Goal: Task Accomplishment & Management: Use online tool/utility

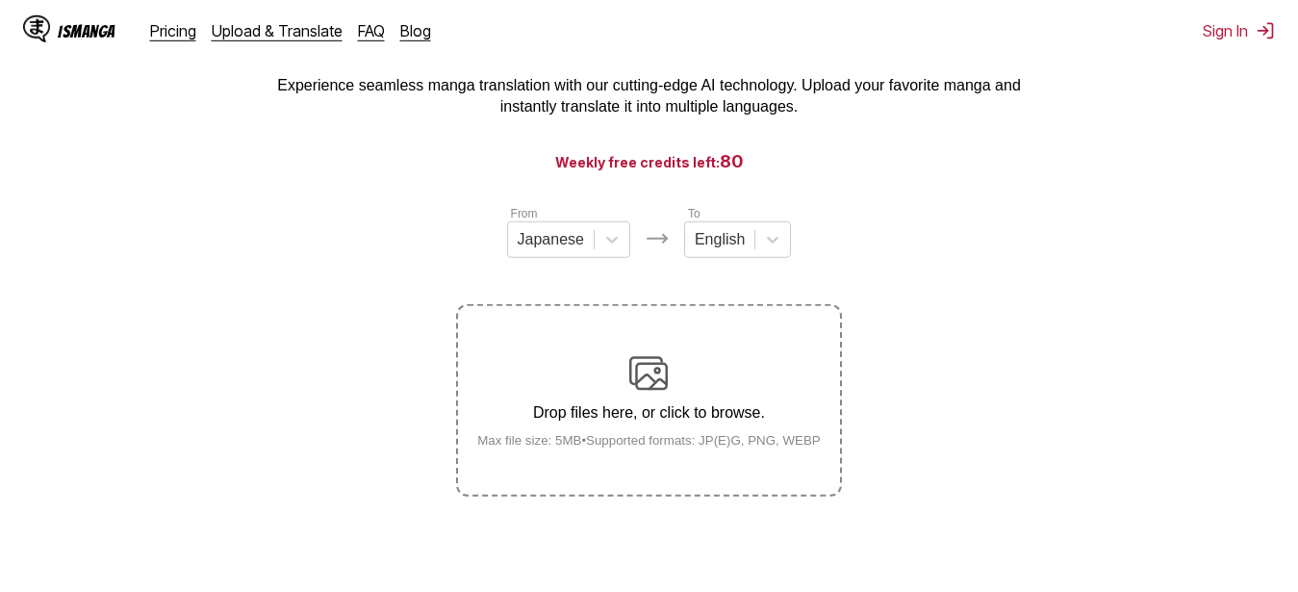
scroll to position [98, 0]
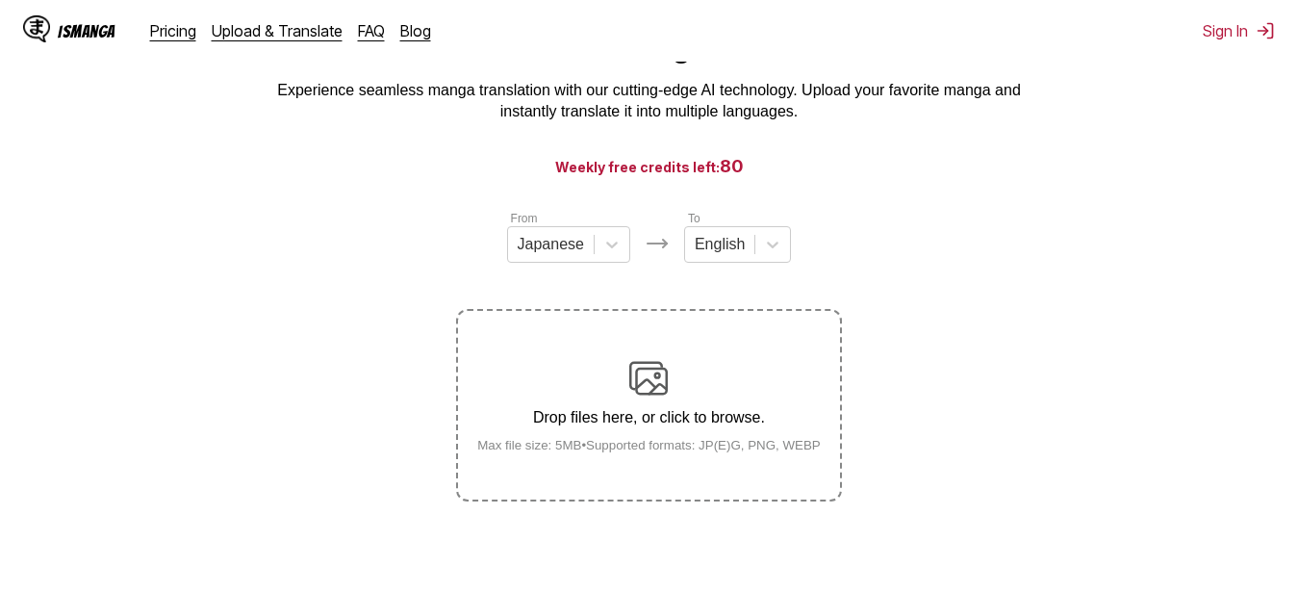
drag, startPoint x: 725, startPoint y: 147, endPoint x: 731, endPoint y: 188, distance: 40.8
click at [731, 188] on main "AI-Powered Manga Translator Experience seamless manga translation with our cutt…" at bounding box center [649, 295] width 1298 height 533
click at [725, 176] on span "80" at bounding box center [732, 166] width 24 height 20
click at [846, 163] on h3 "Weekly free credits left: 80" at bounding box center [649, 166] width 1206 height 24
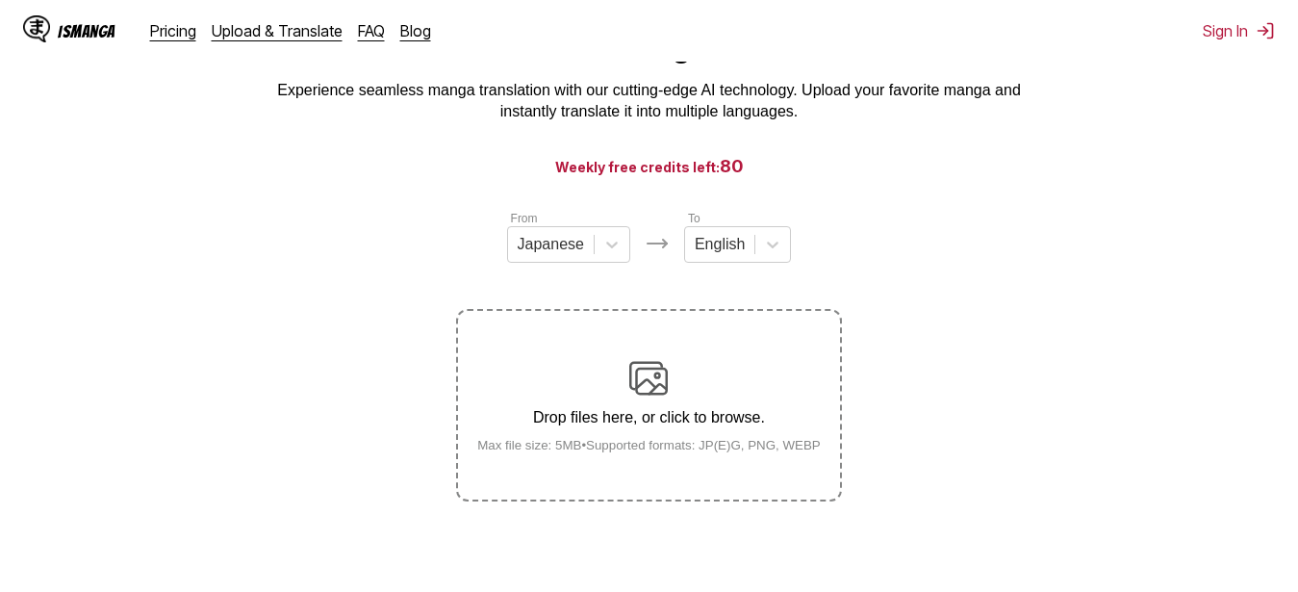
scroll to position [117, 0]
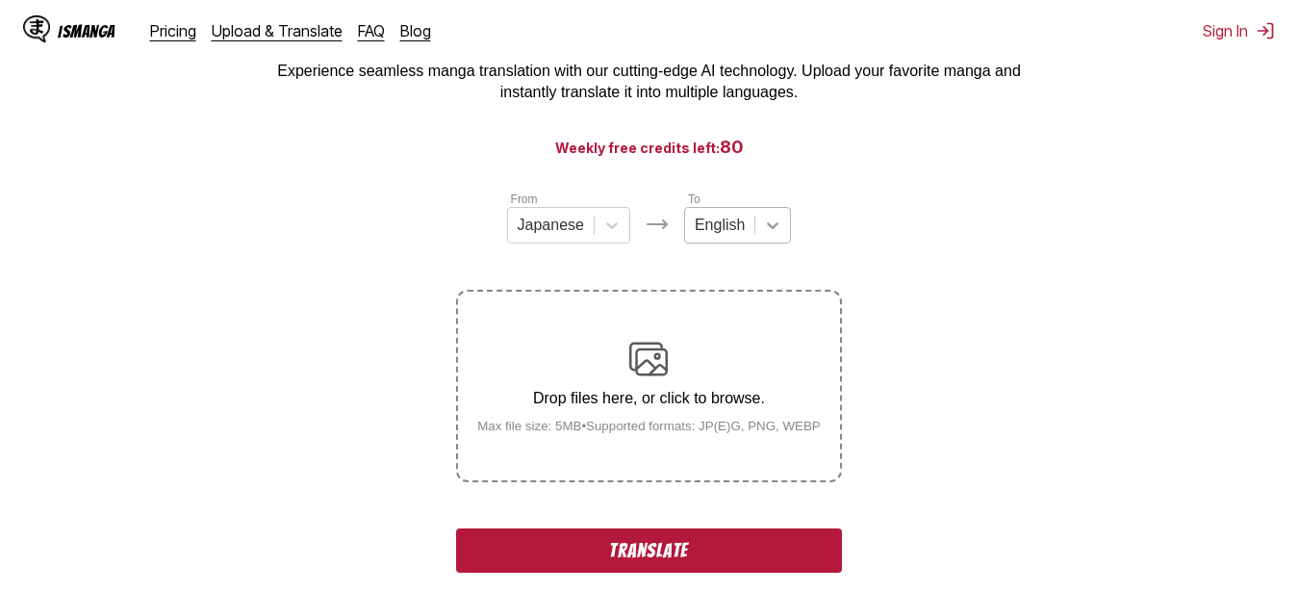
click at [767, 230] on icon at bounding box center [772, 225] width 19 height 19
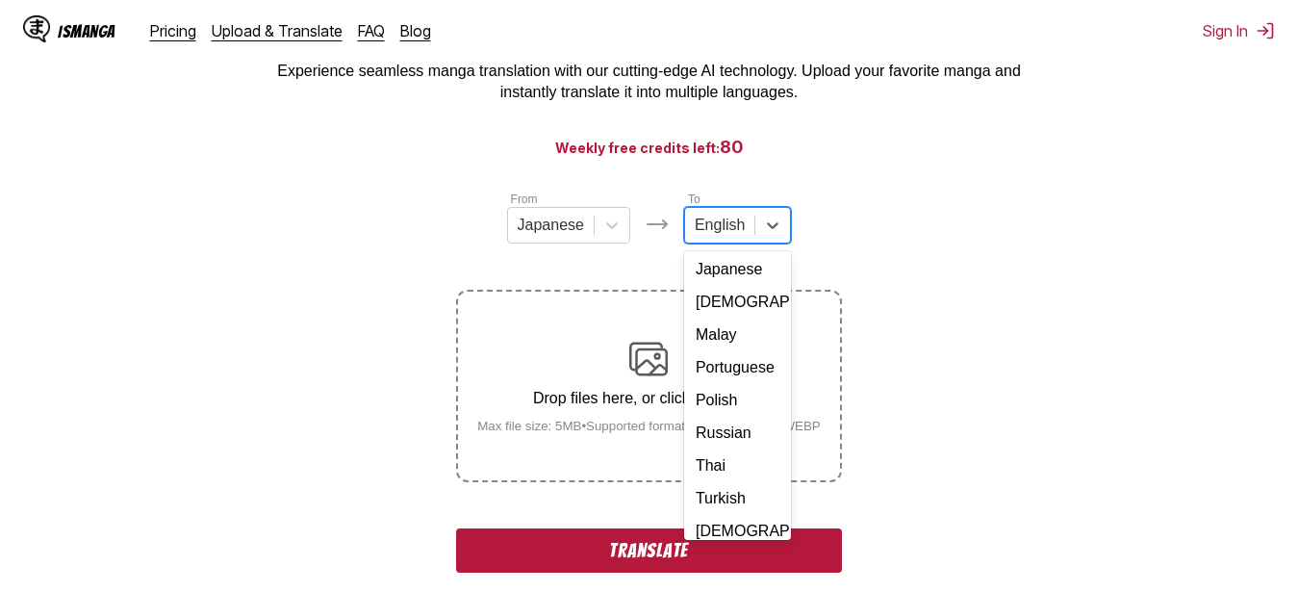
scroll to position [243, 0]
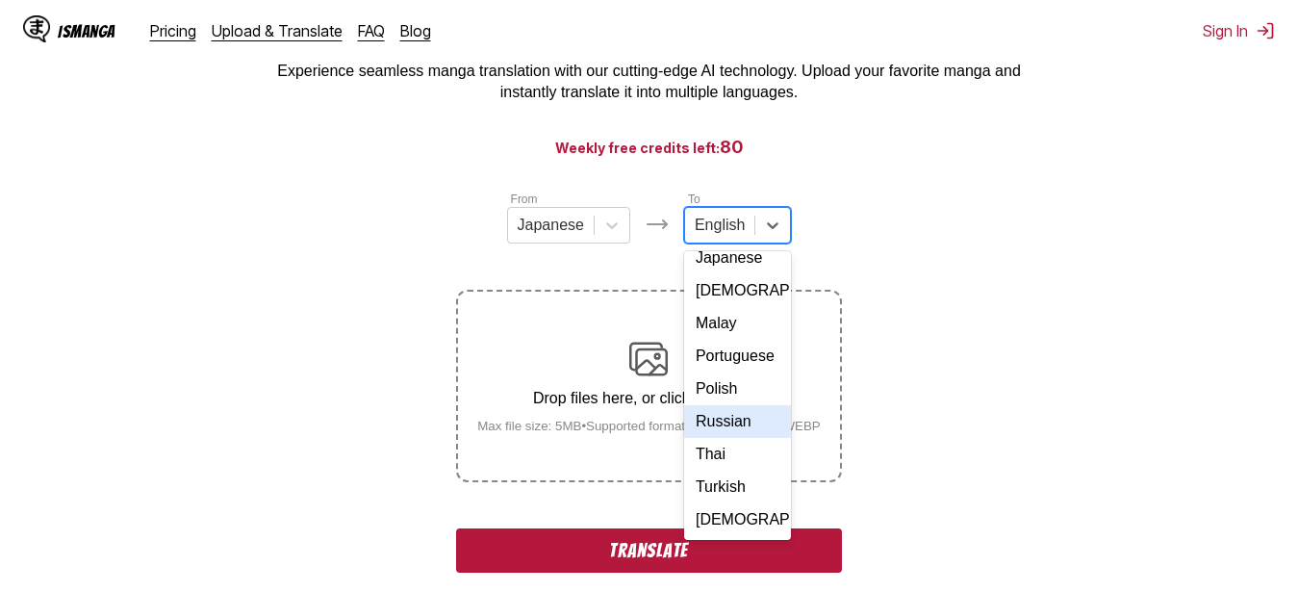
click at [718, 438] on div "Russian" at bounding box center [737, 421] width 107 height 33
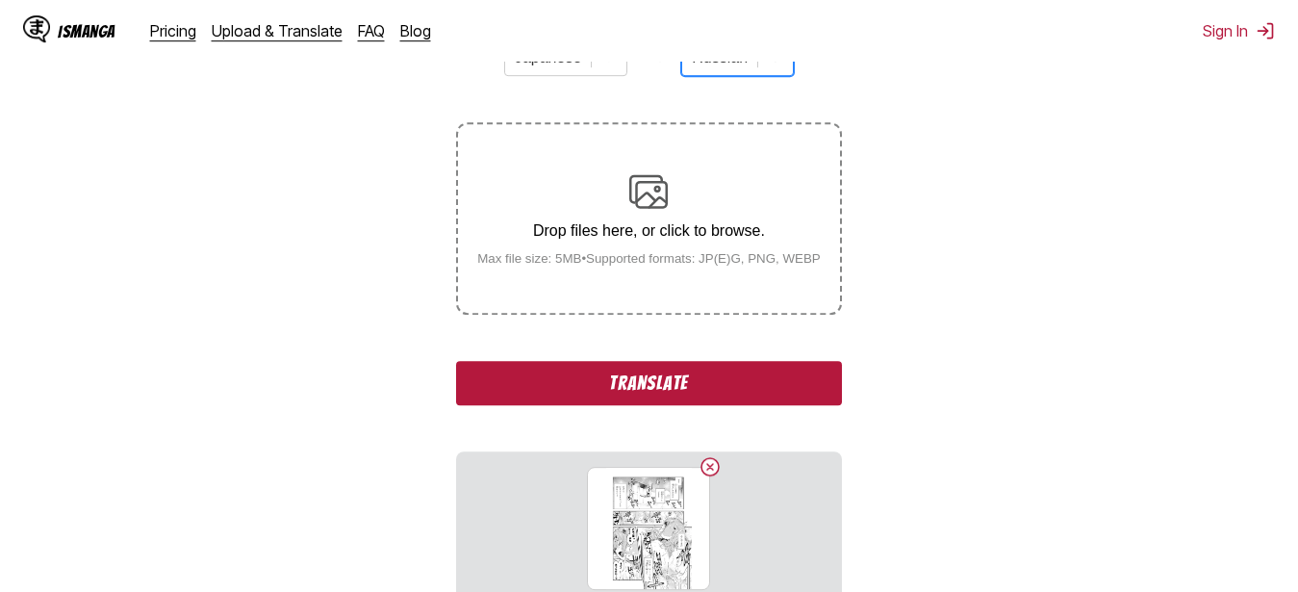
scroll to position [314, 0]
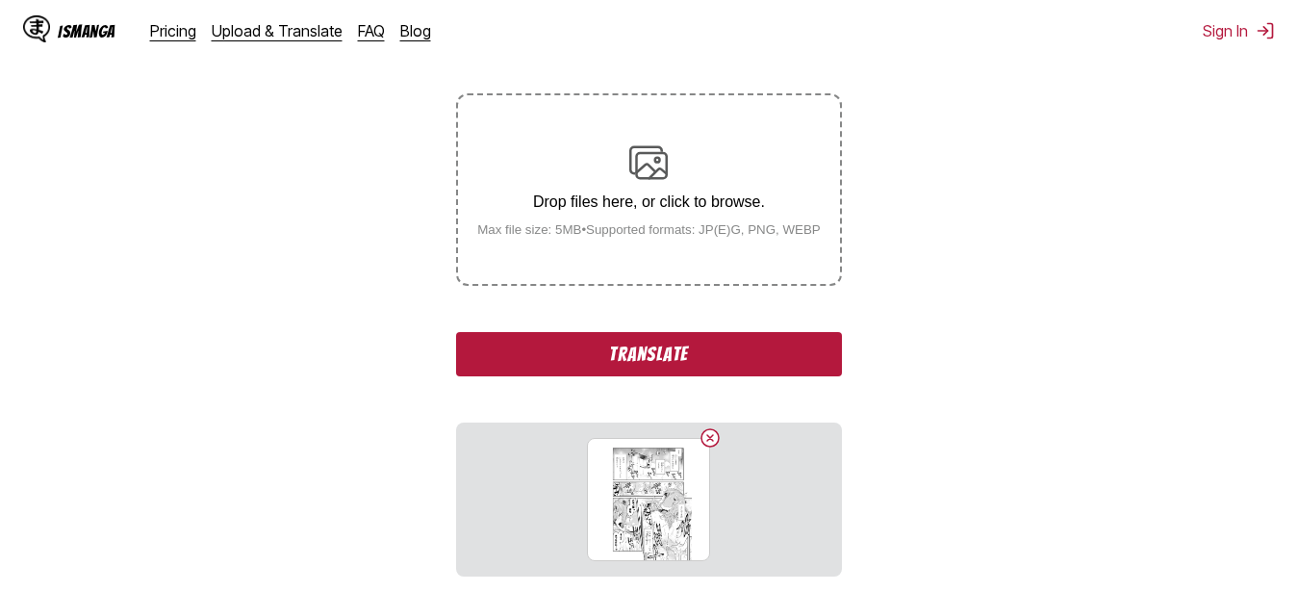
click at [763, 352] on button "Translate" at bounding box center [648, 354] width 385 height 44
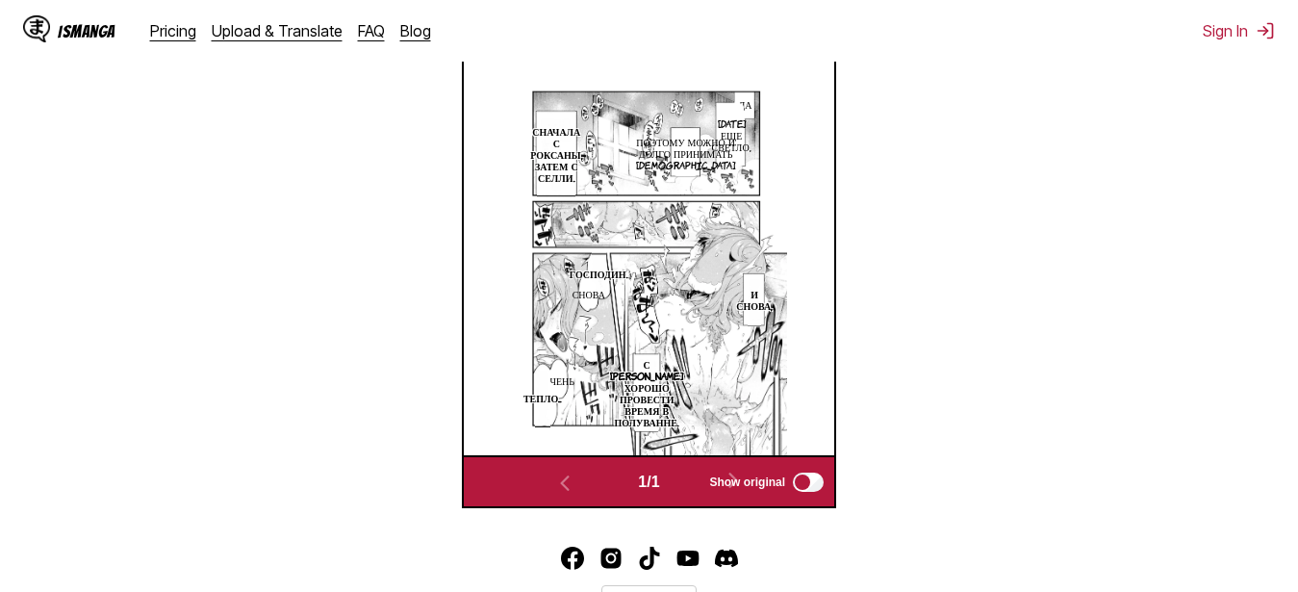
scroll to position [539, 0]
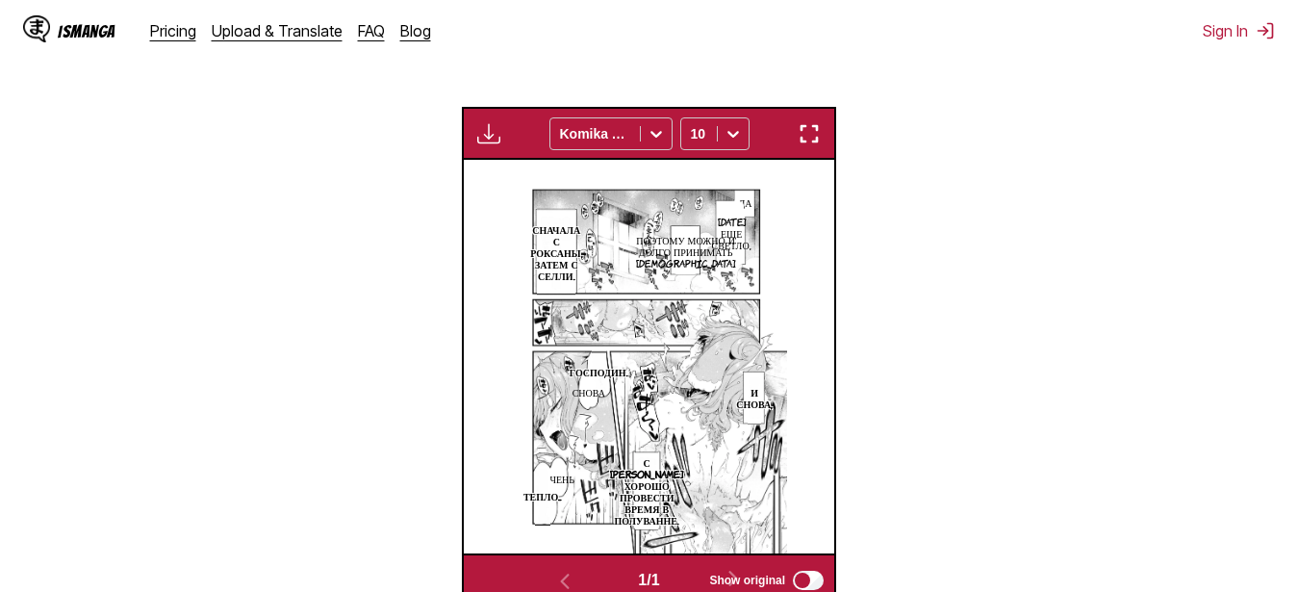
click at [817, 144] on img "button" at bounding box center [809, 133] width 23 height 23
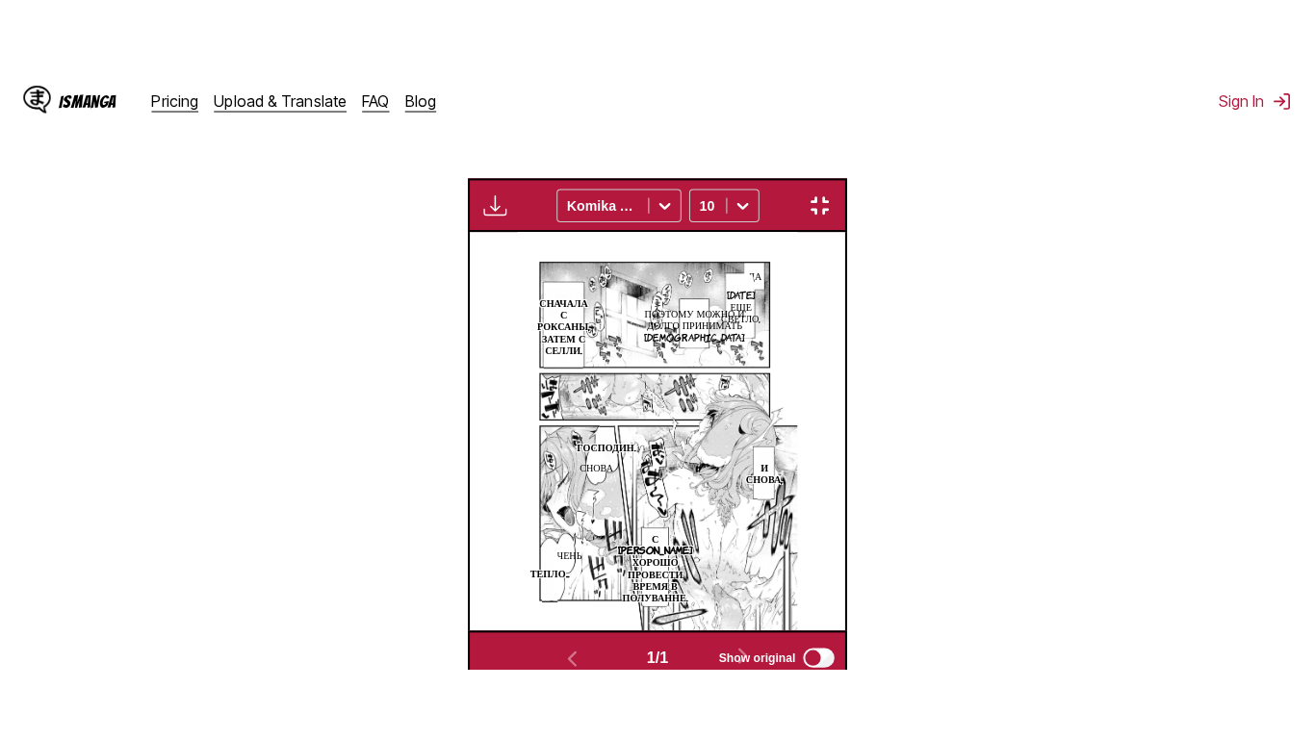
scroll to position [232, 0]
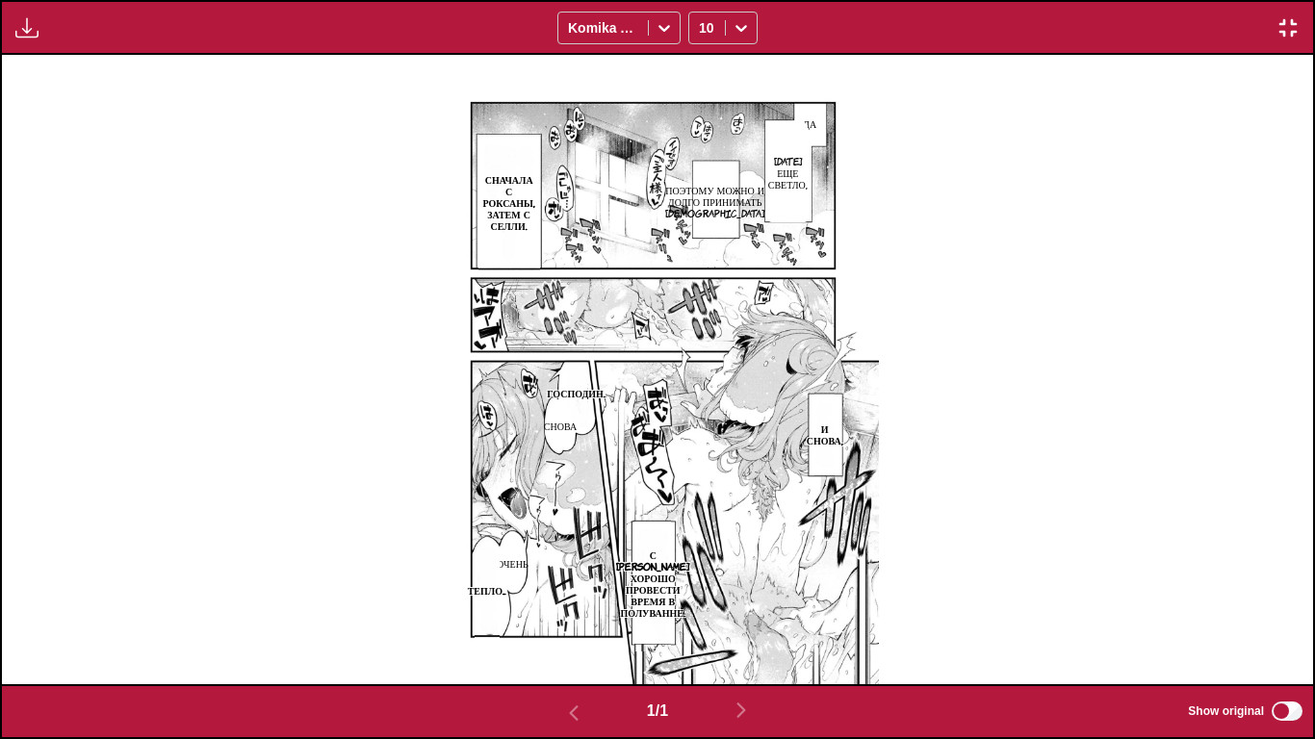
click at [1284, 25] on img "button" at bounding box center [1287, 27] width 23 height 23
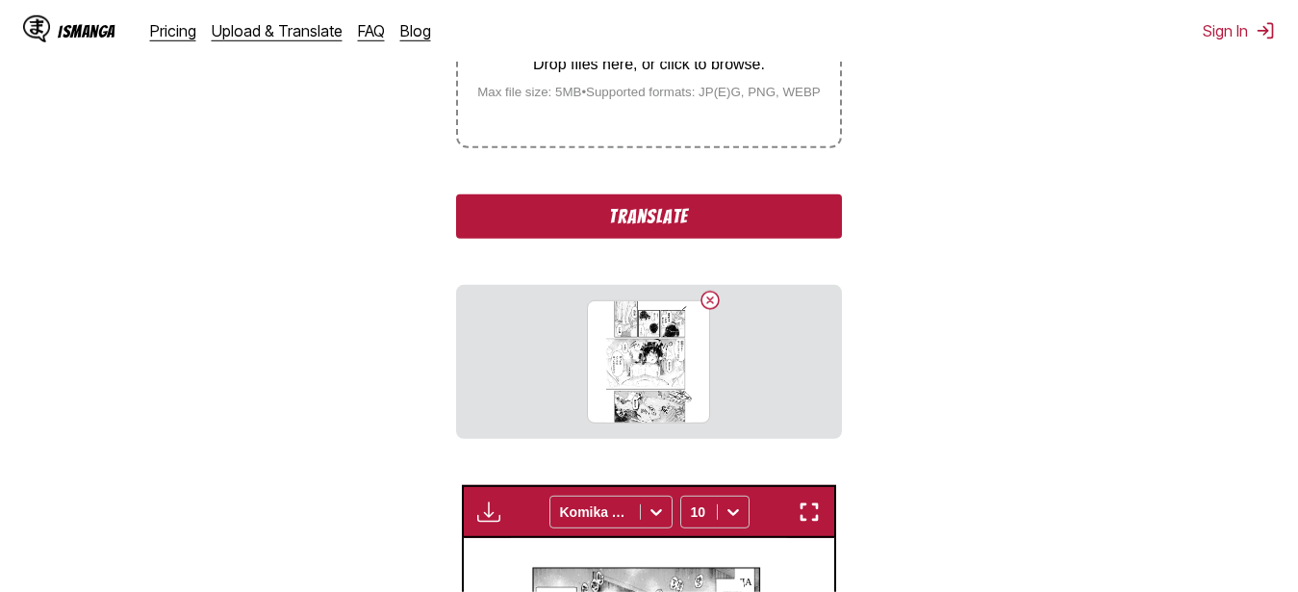
scroll to position [313, 0]
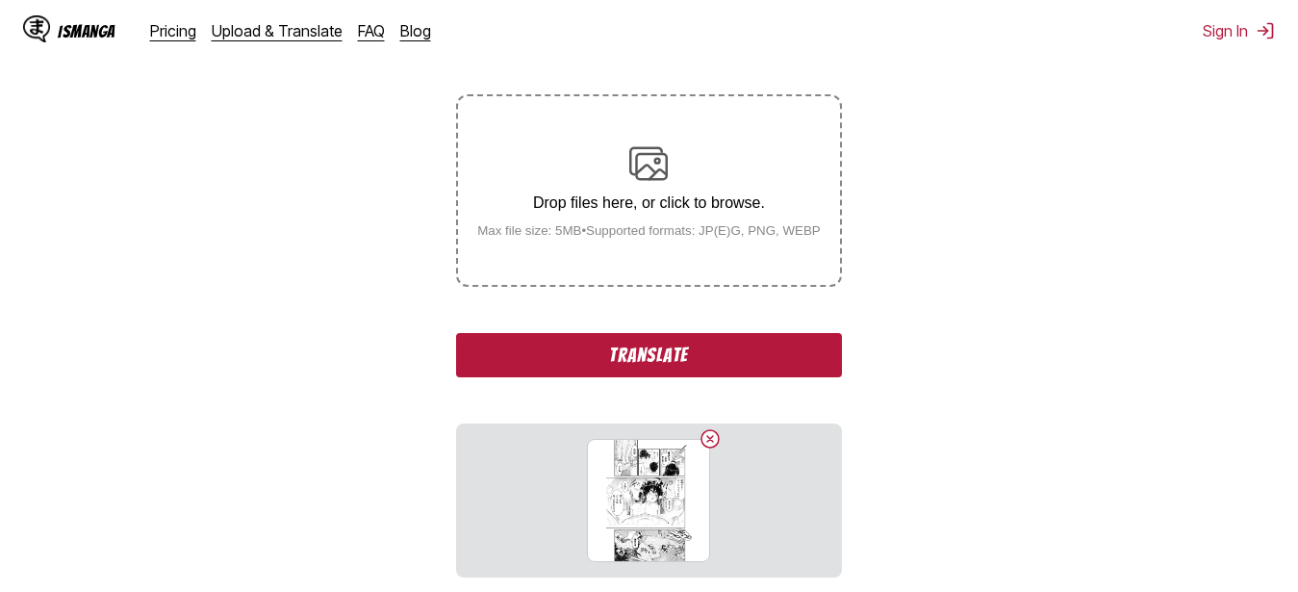
click at [653, 363] on button "Translate" at bounding box center [648, 355] width 385 height 44
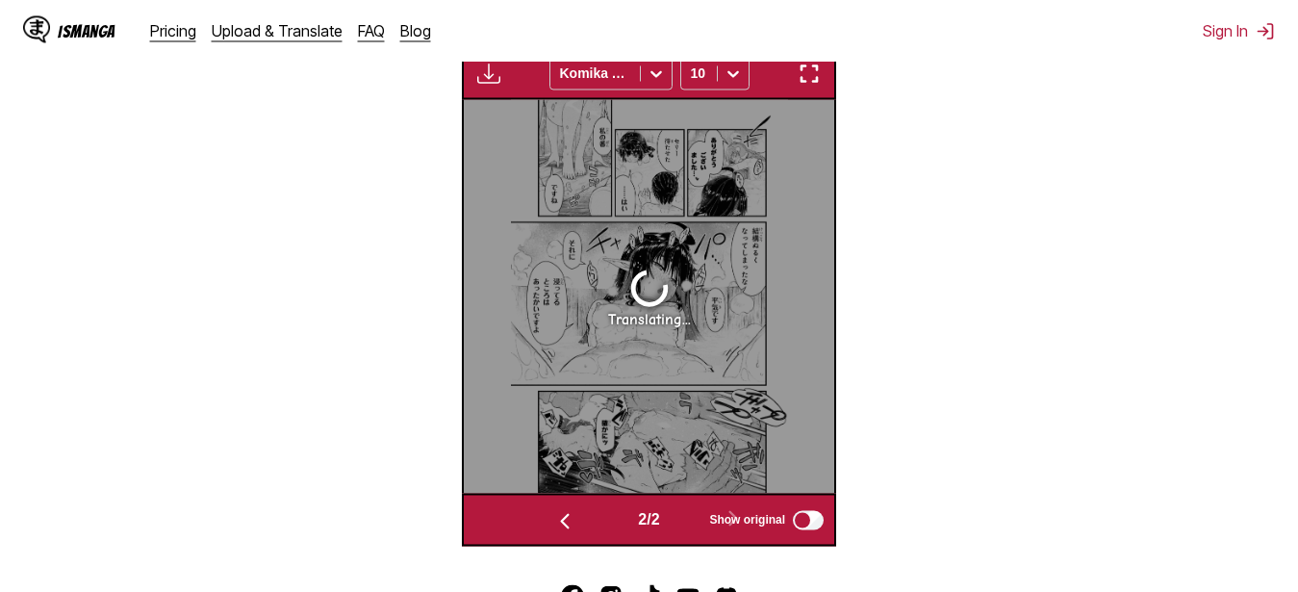
scroll to position [706, 0]
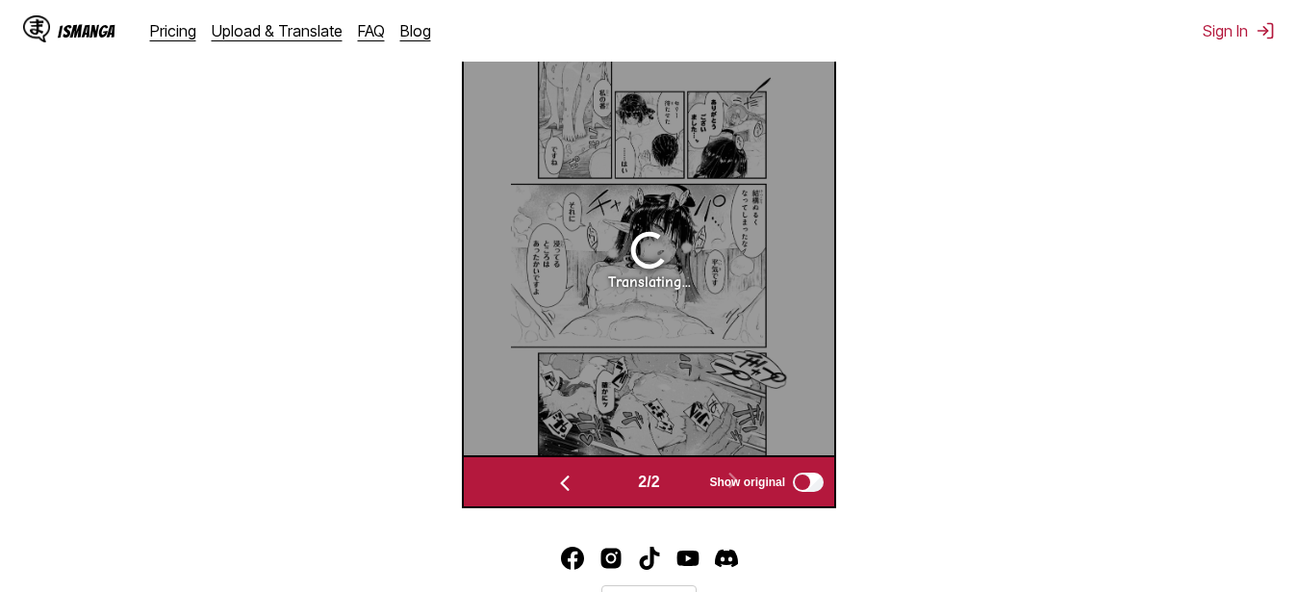
click at [338, 272] on section "From Japanese To Russian Drop files here, or click to browse. Max file size: 5M…" at bounding box center [649, 55] width 1268 height 907
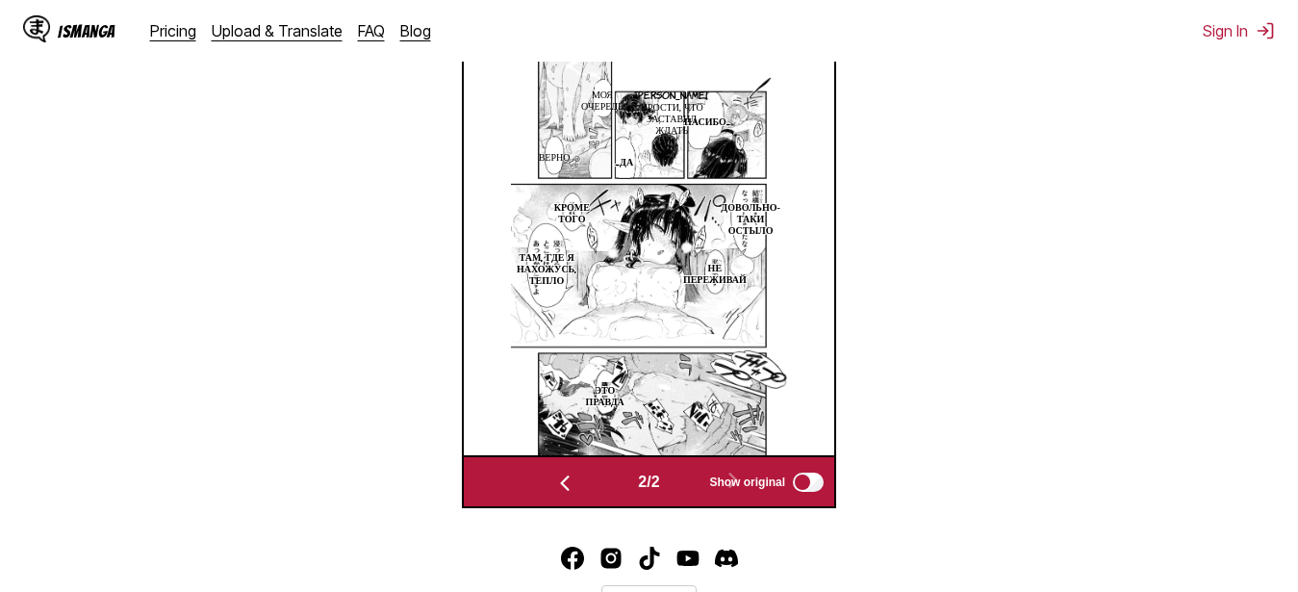
scroll to position [539, 0]
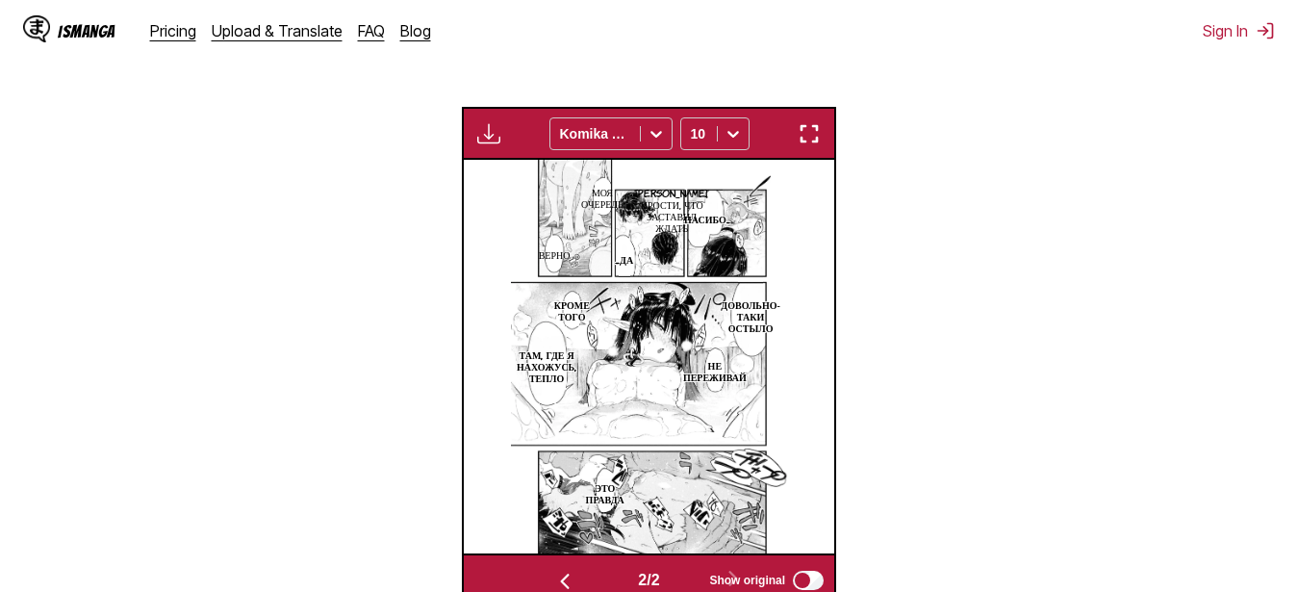
click at [810, 128] on img "button" at bounding box center [809, 133] width 23 height 23
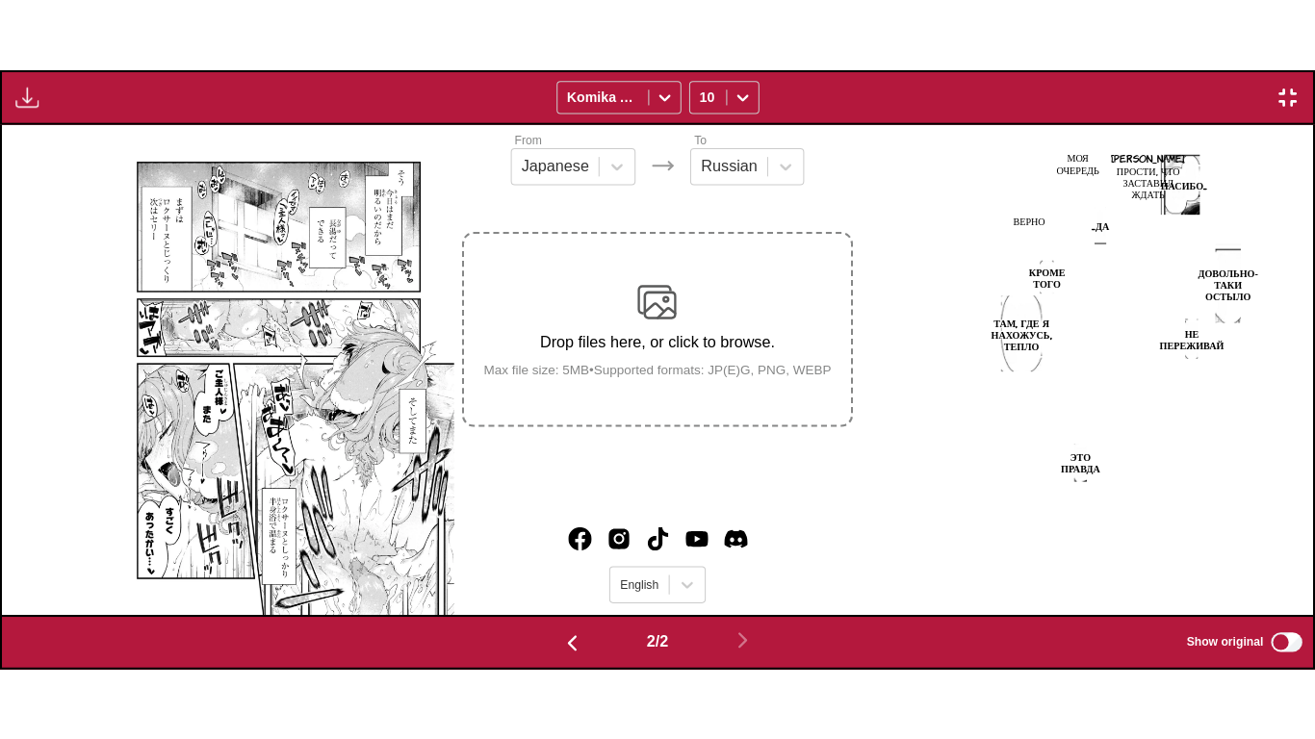
scroll to position [0, 1311]
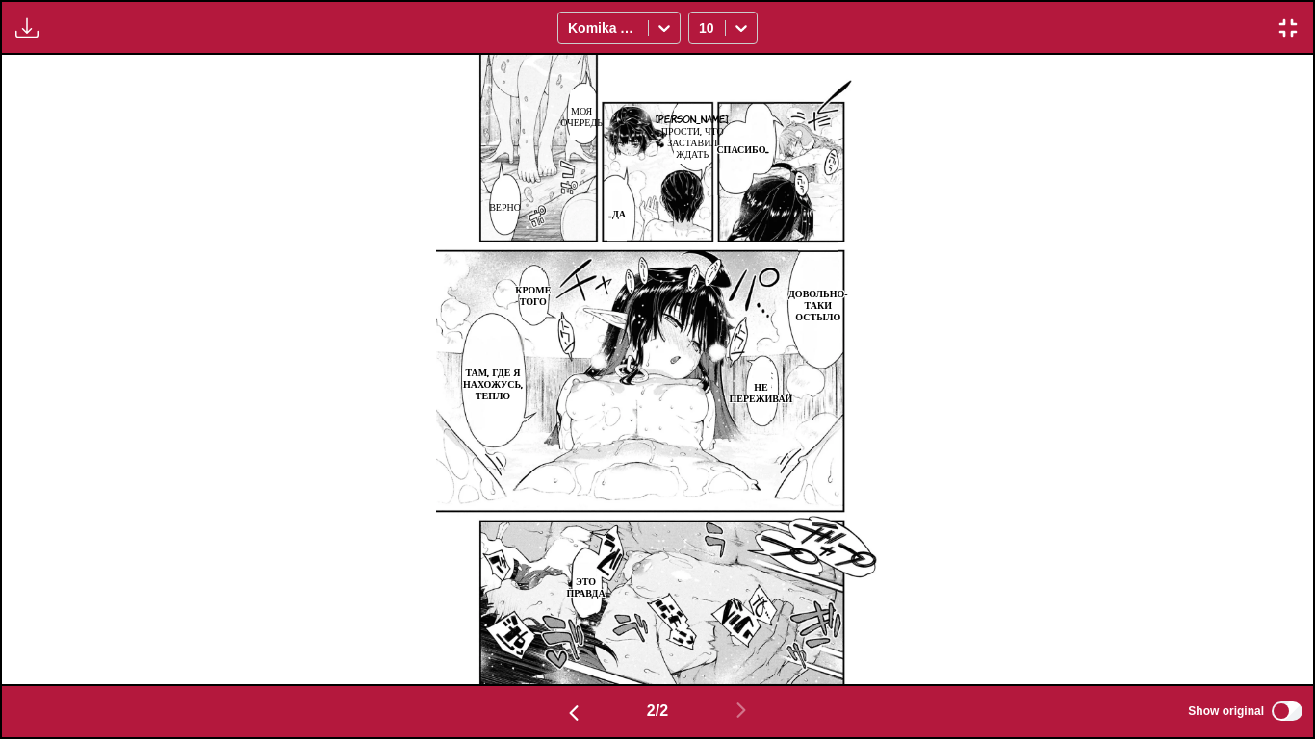
click at [1297, 27] on div "Available for premium users only Komika Axis 10" at bounding box center [657, 27] width 1315 height 55
click at [1284, 26] on img "button" at bounding box center [1287, 27] width 23 height 23
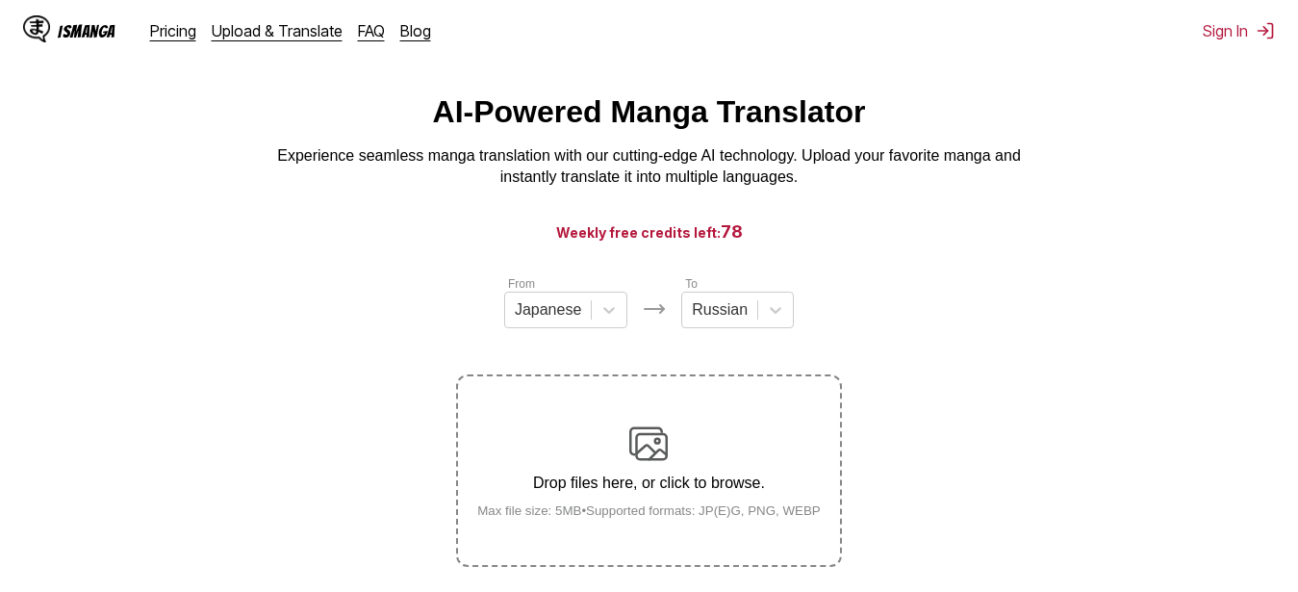
scroll to position [327, 0]
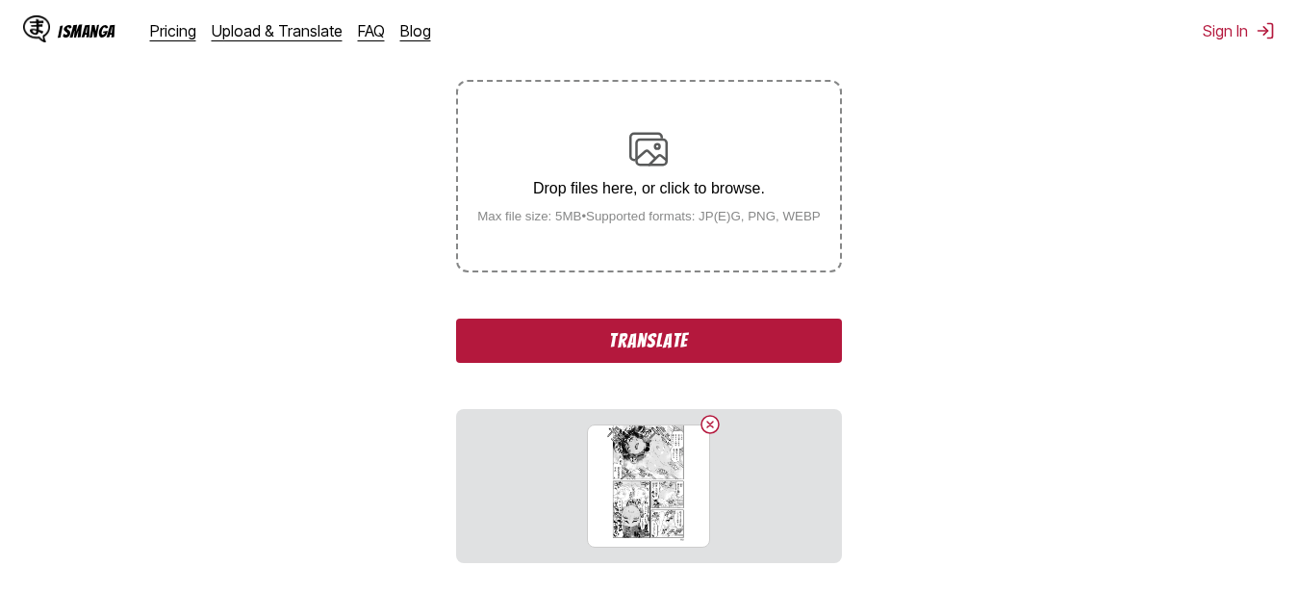
click at [757, 332] on button "Translate" at bounding box center [648, 341] width 385 height 44
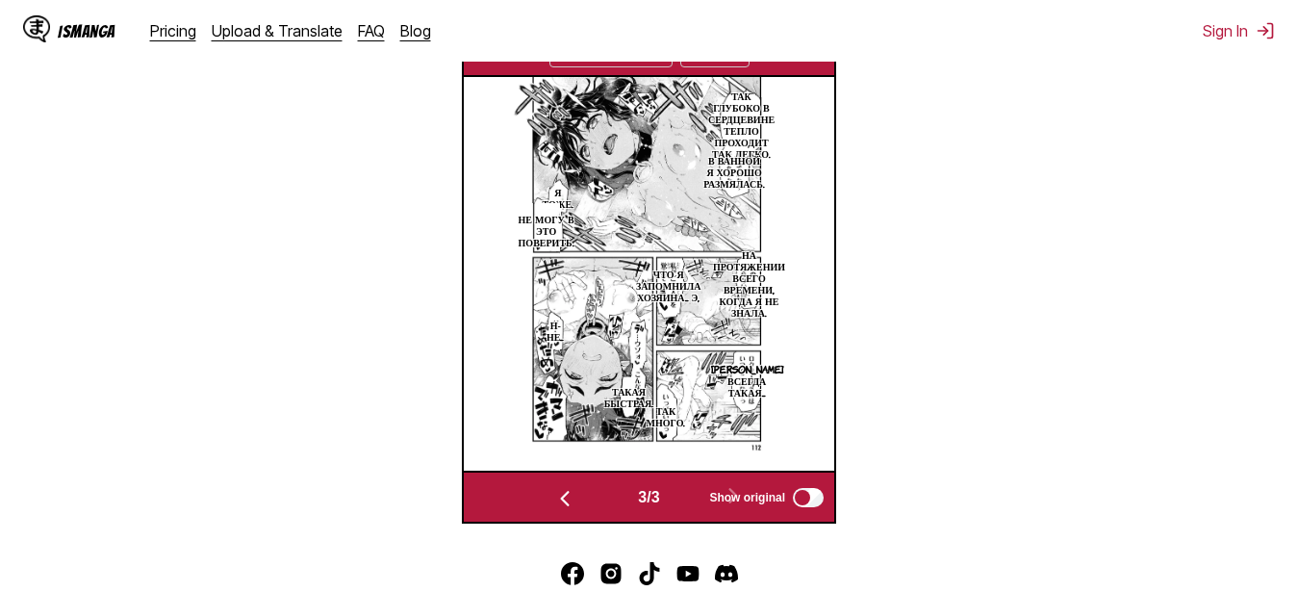
scroll to position [524, 0]
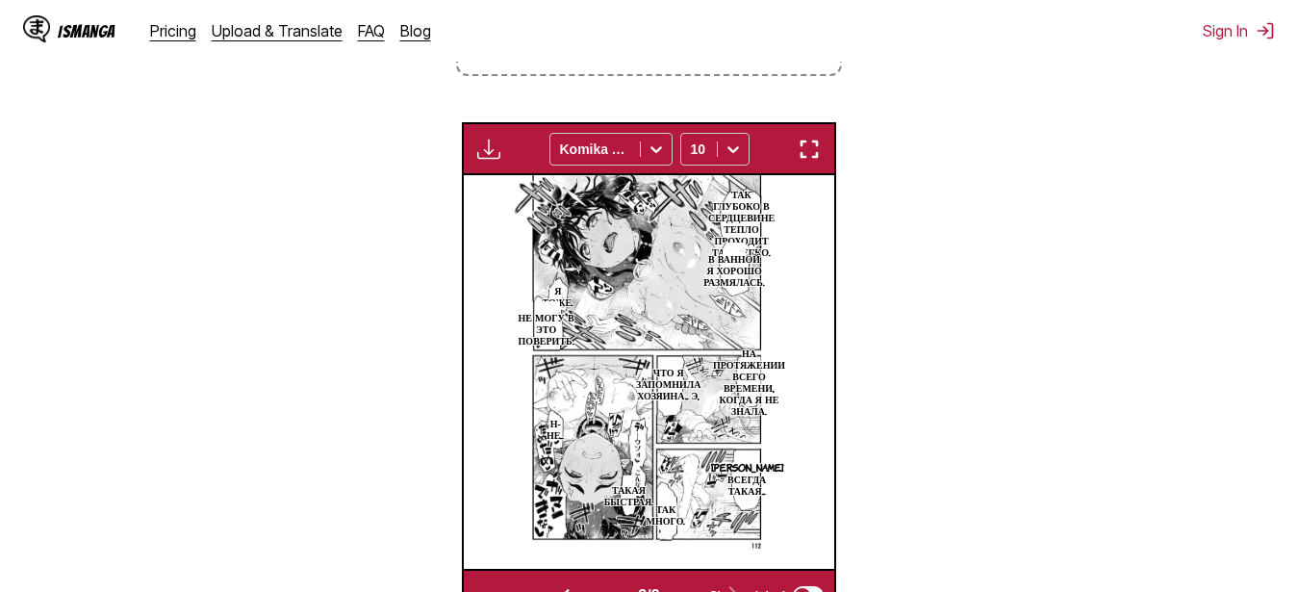
click at [813, 149] on img "button" at bounding box center [809, 149] width 23 height 23
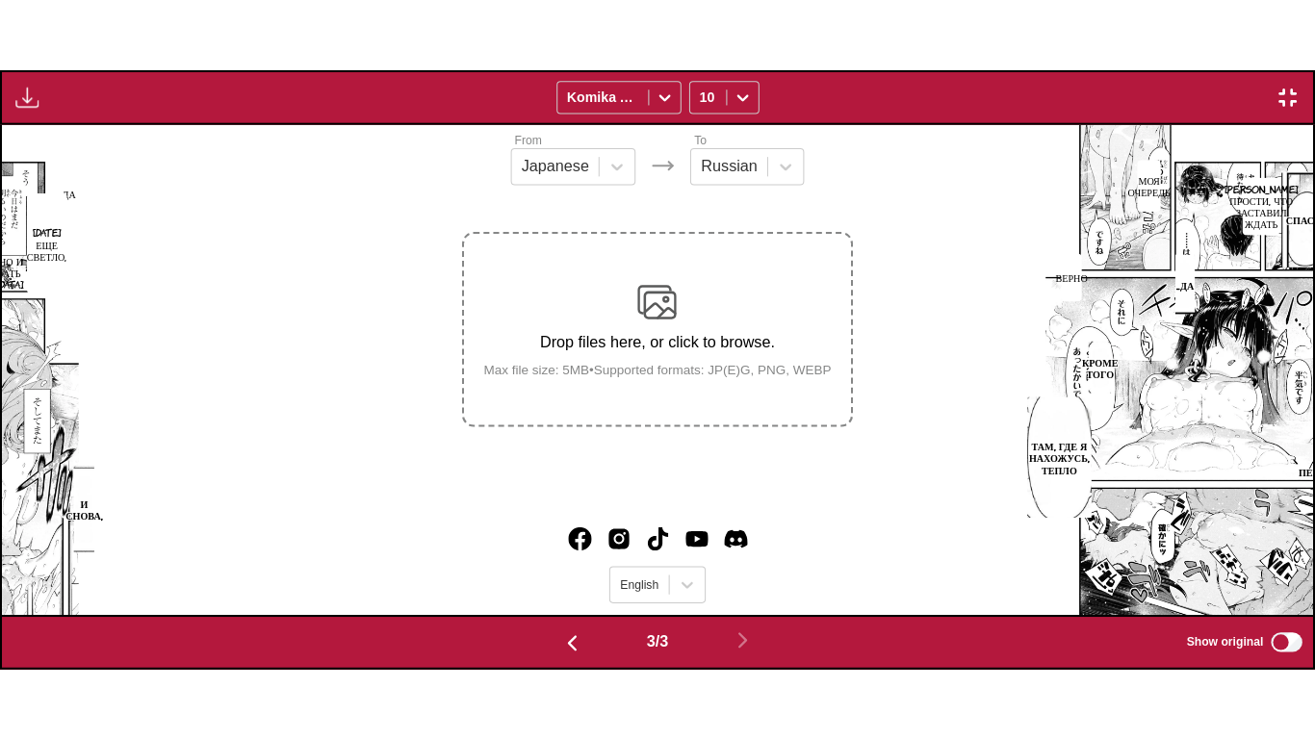
scroll to position [0, 2622]
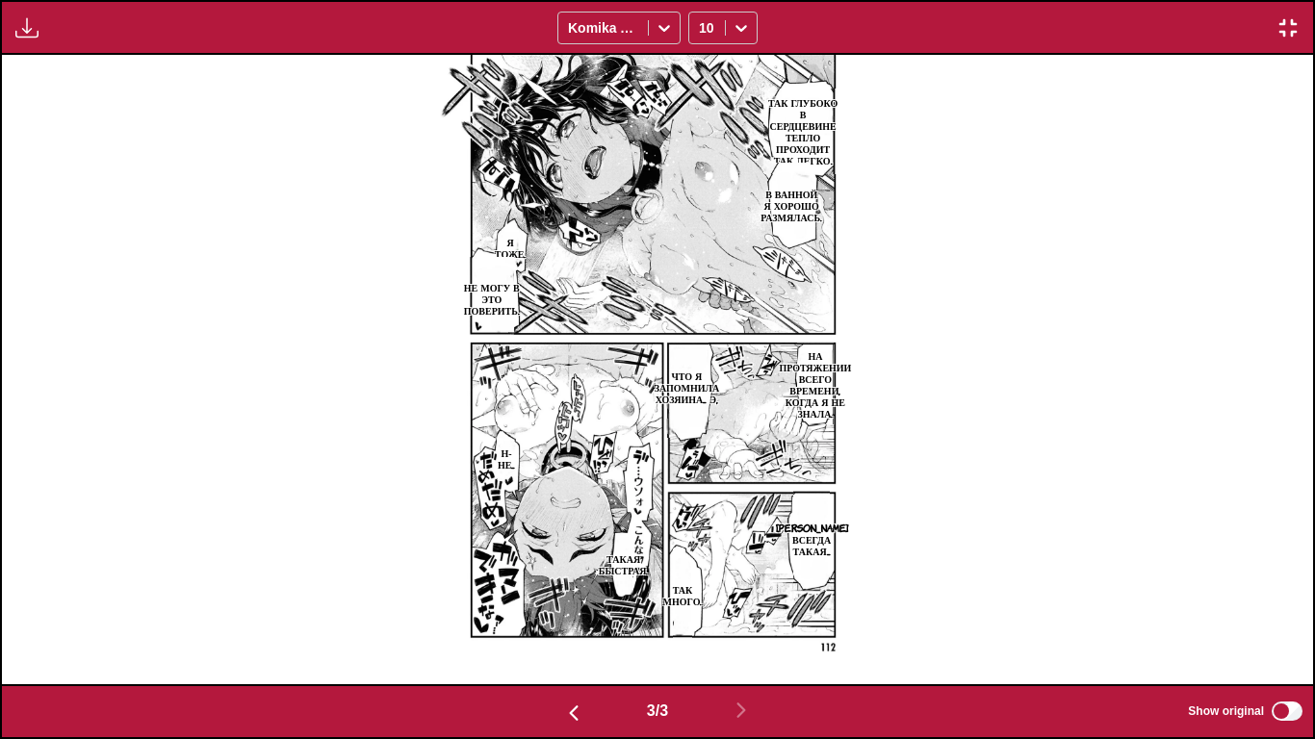
click at [819, 144] on p "Так глубоко в сердцевине тепло проходит так легко." at bounding box center [802, 130] width 79 height 77
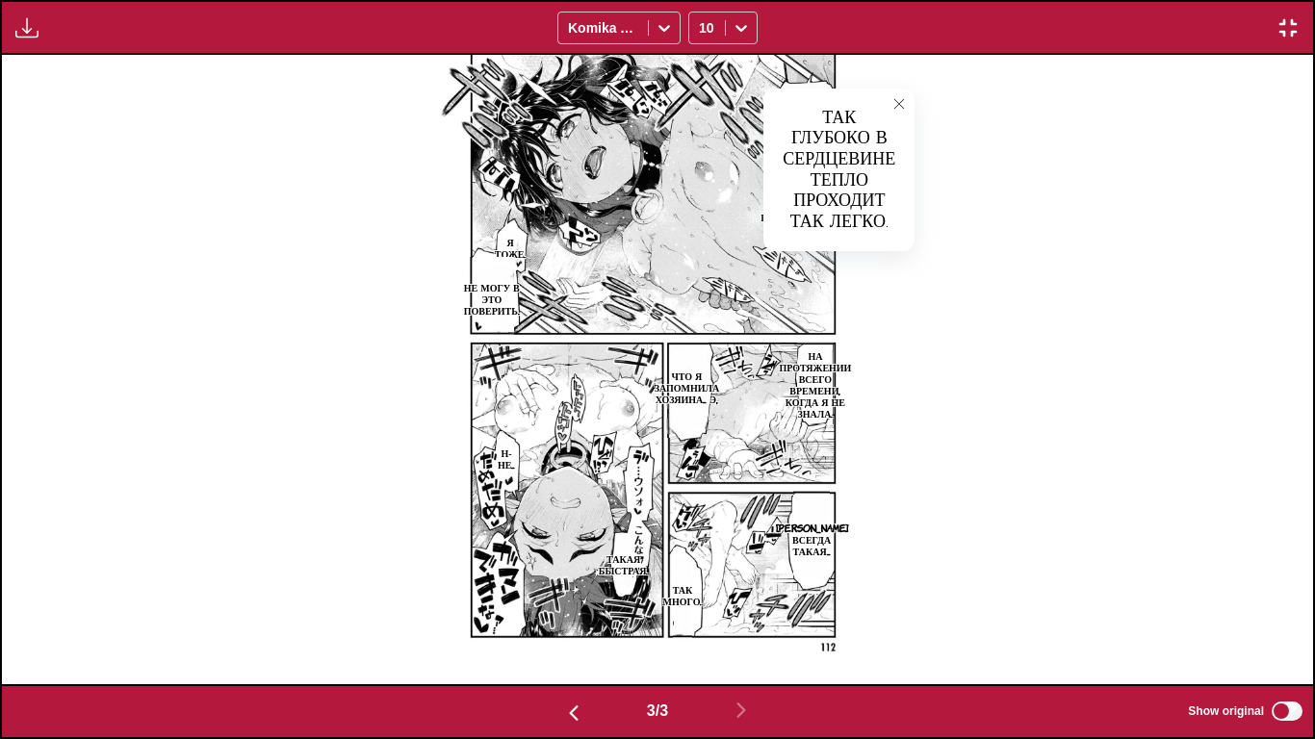
click at [907, 108] on button "close-tooltip" at bounding box center [899, 104] width 31 height 31
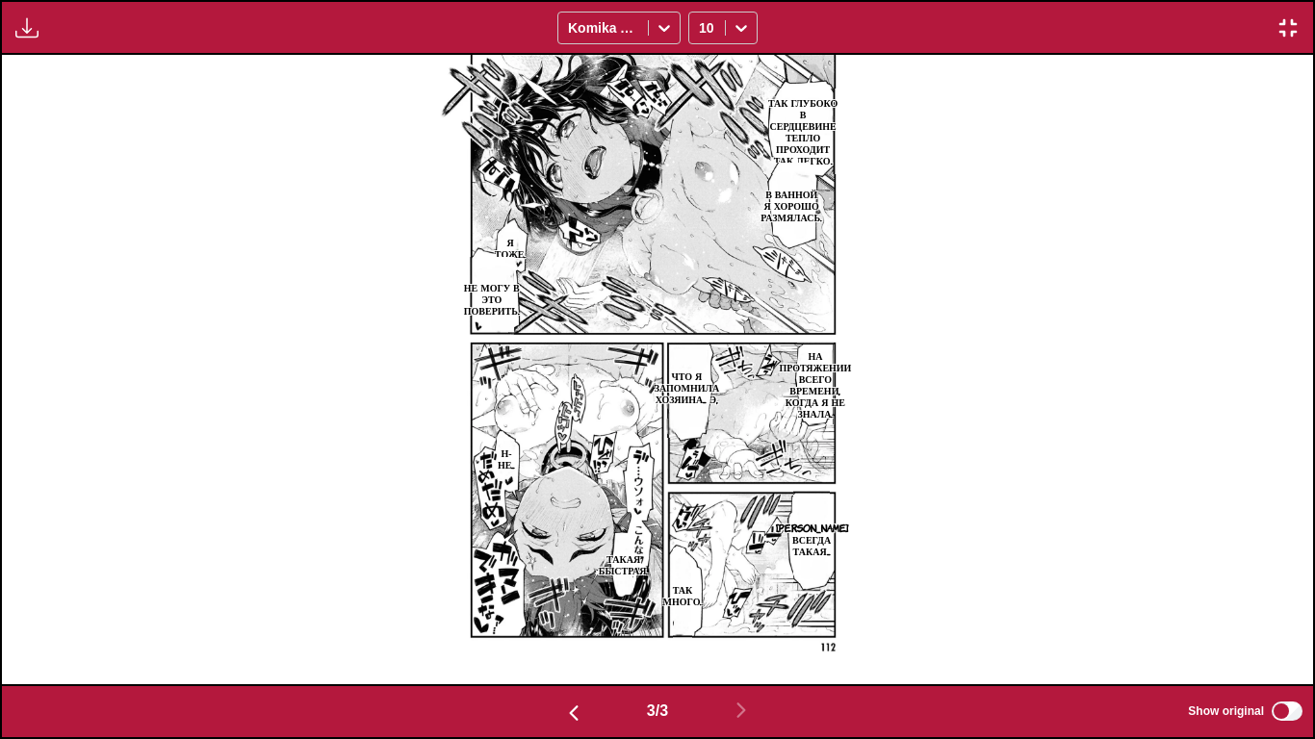
click at [795, 198] on p "В ванной я хорошо размялась." at bounding box center [791, 205] width 69 height 42
click at [889, 181] on button "close-tooltip" at bounding box center [899, 178] width 31 height 31
click at [1279, 21] on img "button" at bounding box center [1287, 27] width 23 height 23
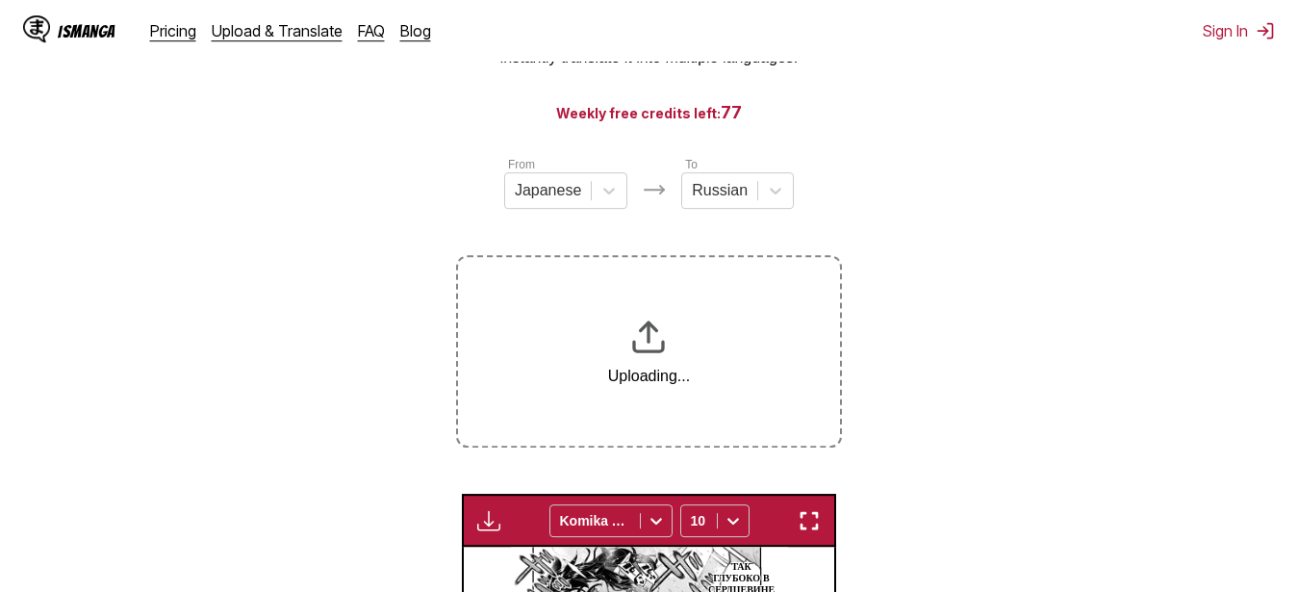
scroll to position [112, 0]
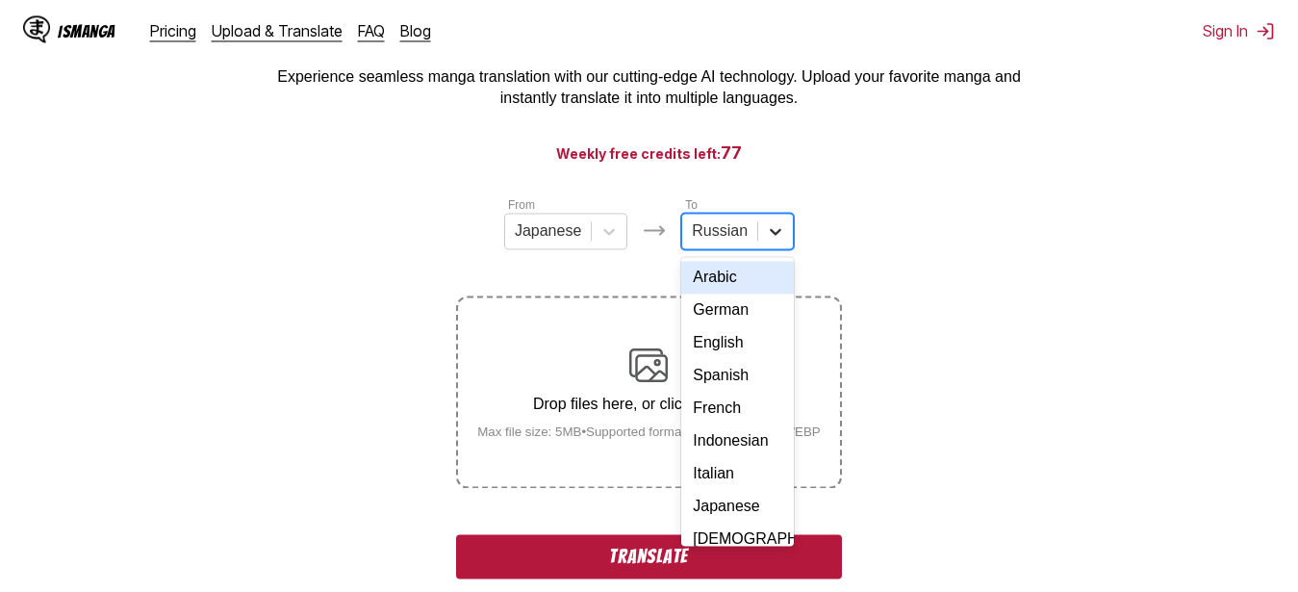
click at [779, 241] on icon at bounding box center [775, 230] width 19 height 19
click at [746, 355] on div "English" at bounding box center [737, 342] width 113 height 33
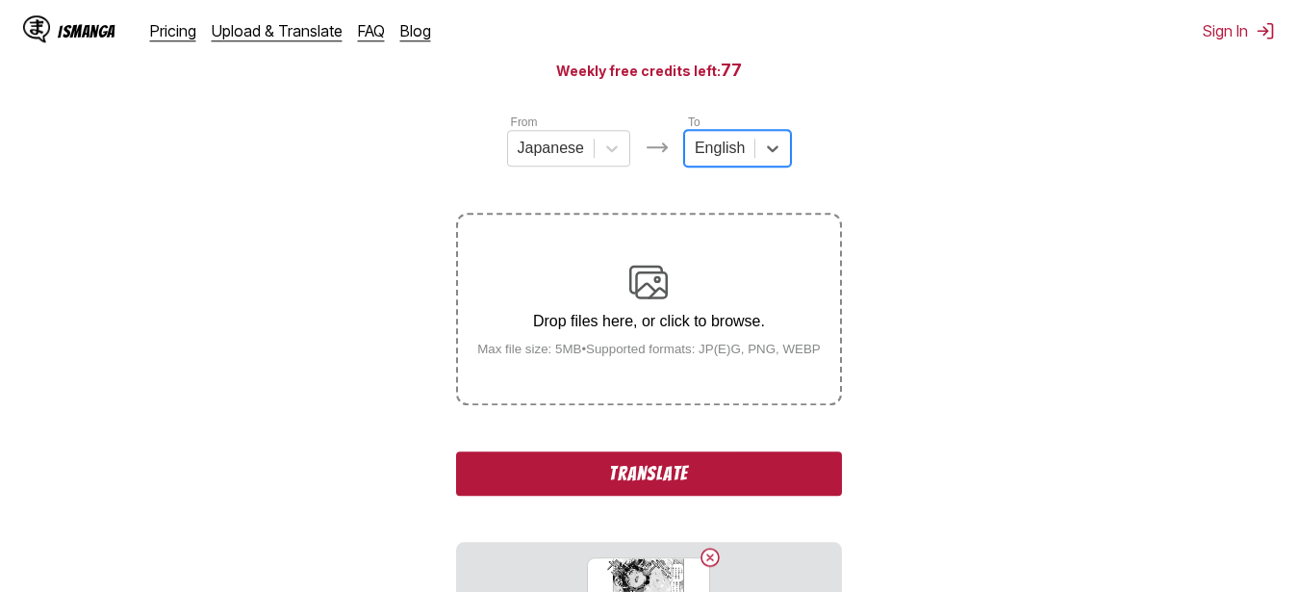
scroll to position [210, 0]
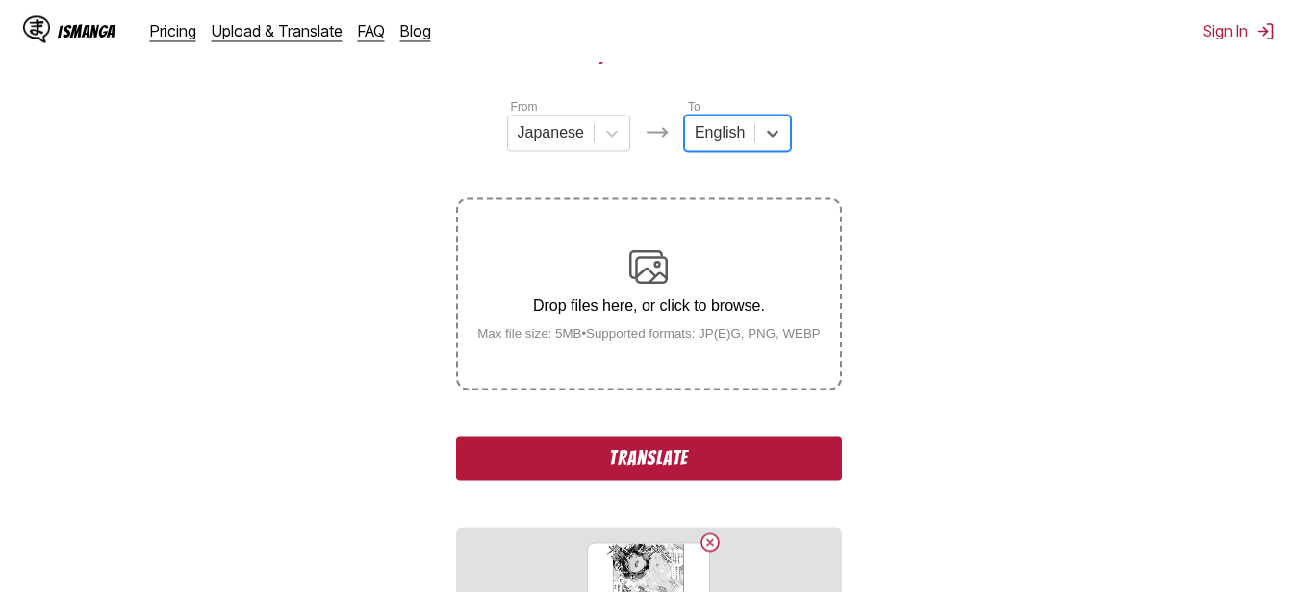
click at [702, 446] on button "Translate" at bounding box center [648, 458] width 385 height 44
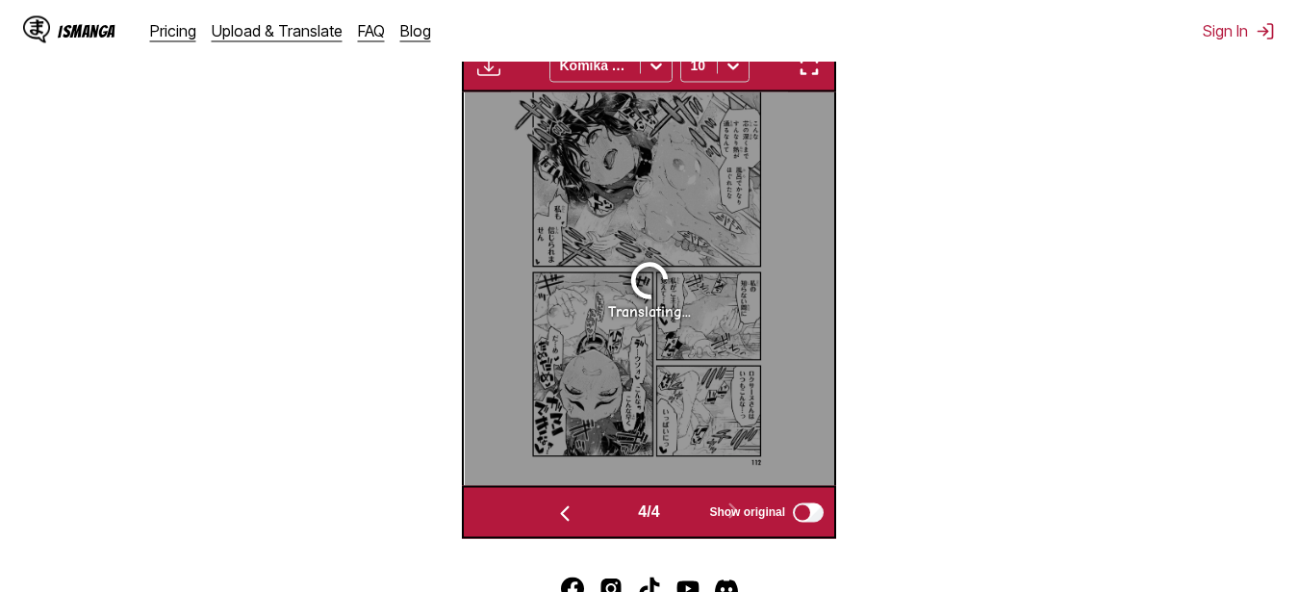
scroll to position [706, 0]
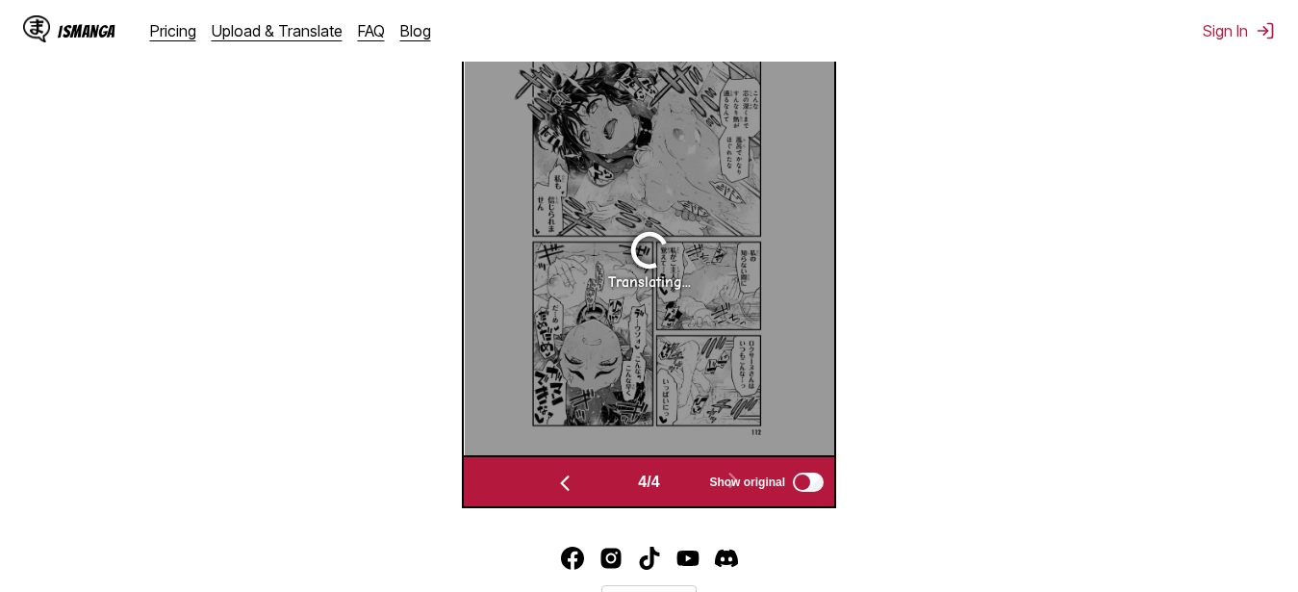
click at [340, 380] on section "From Japanese To English Drop files here, or click to browse. Max file size: 5M…" at bounding box center [649, 55] width 1268 height 907
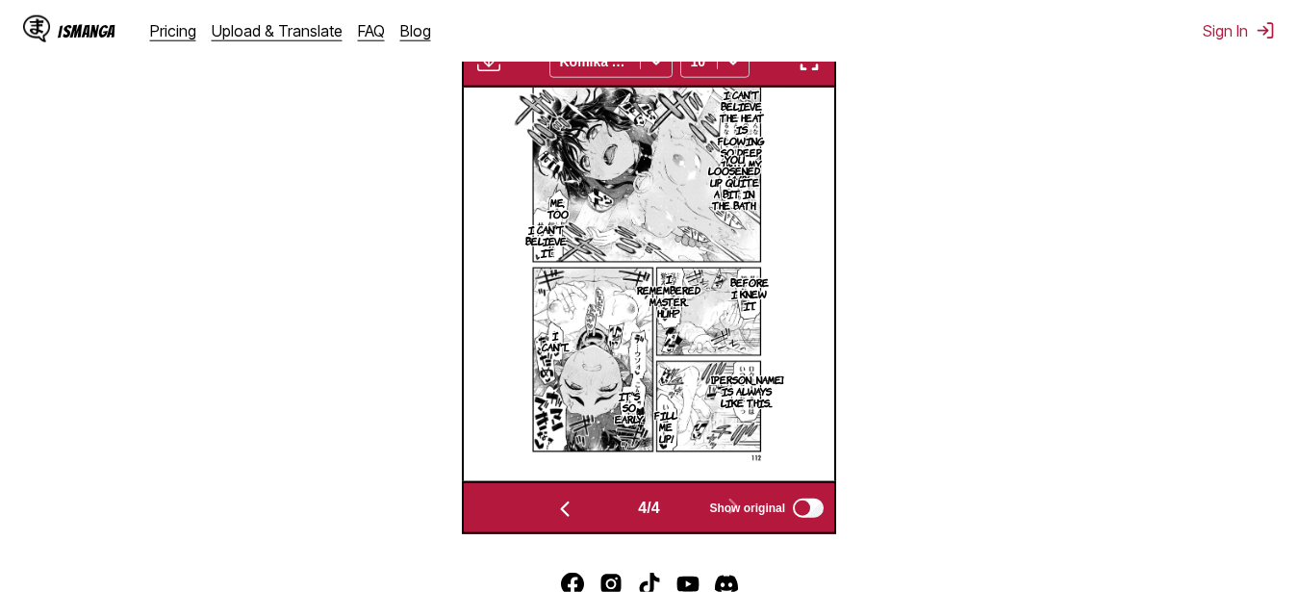
scroll to position [608, 0]
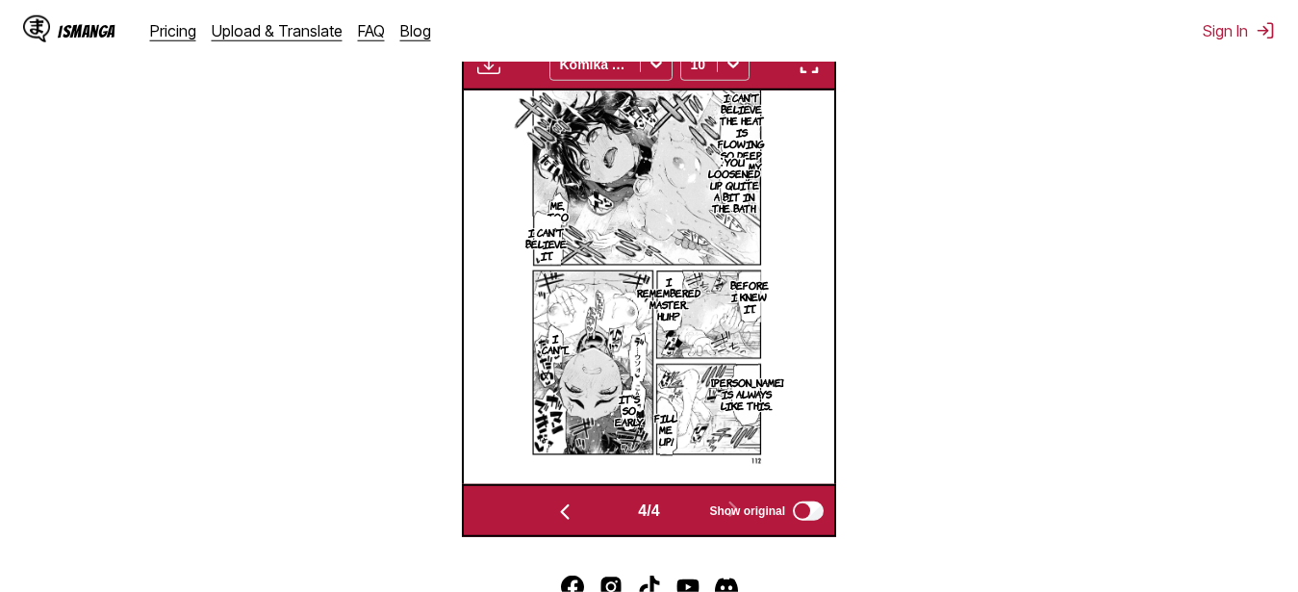
click at [810, 62] on img "button" at bounding box center [809, 64] width 23 height 23
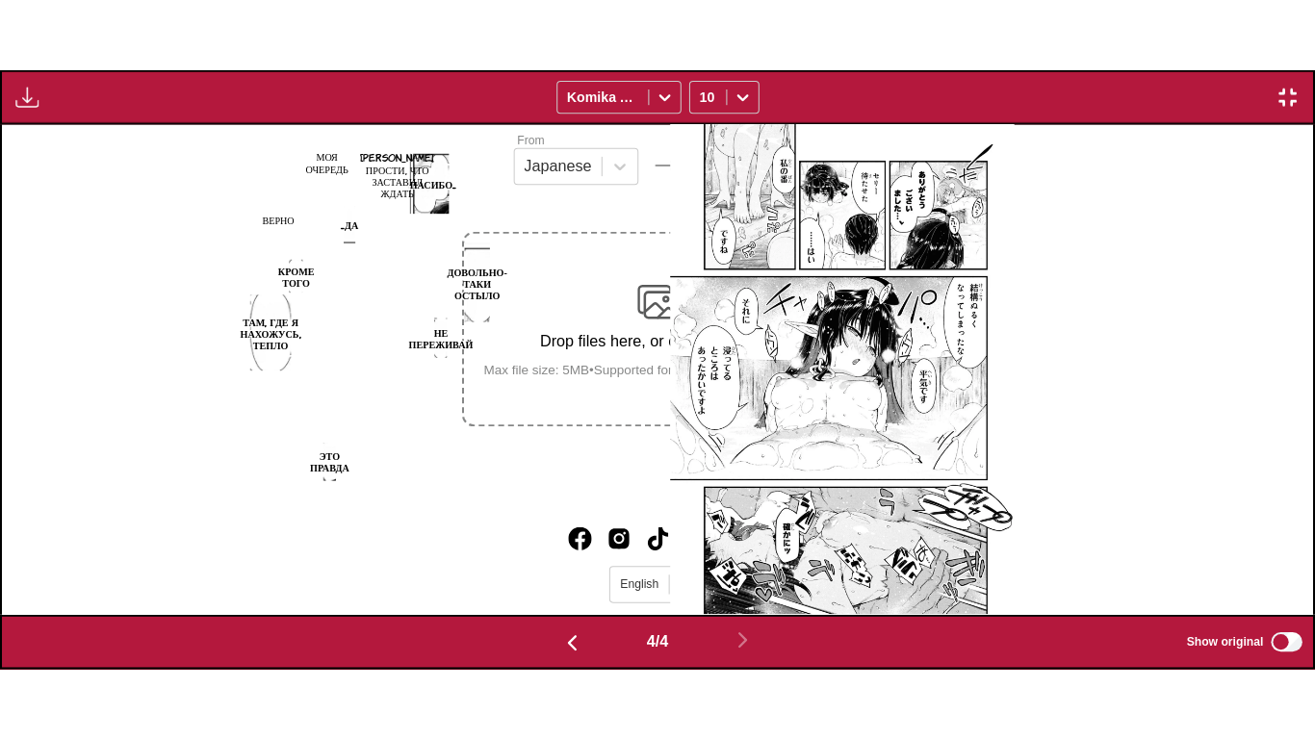
scroll to position [0, 3933]
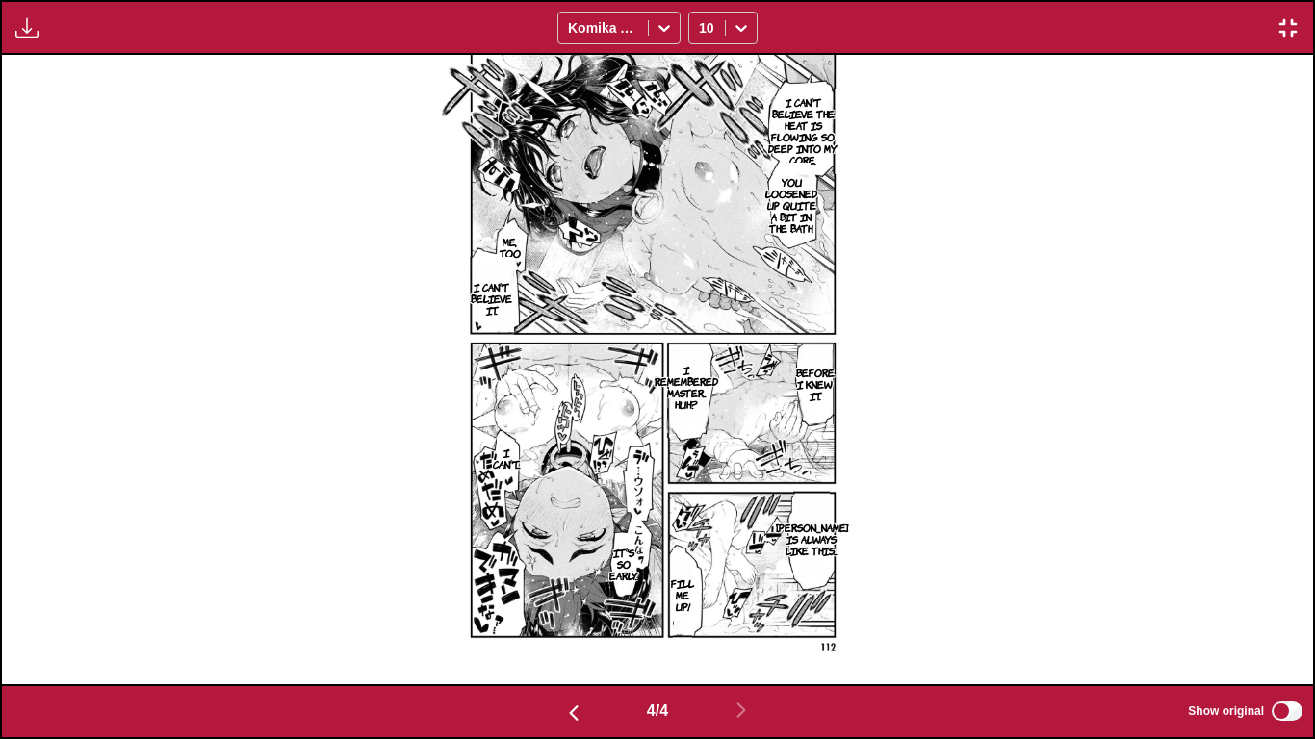
click at [796, 199] on p "You loosened up quite a bit in the bath." at bounding box center [791, 204] width 60 height 65
click at [1284, 21] on img "button" at bounding box center [1287, 27] width 23 height 23
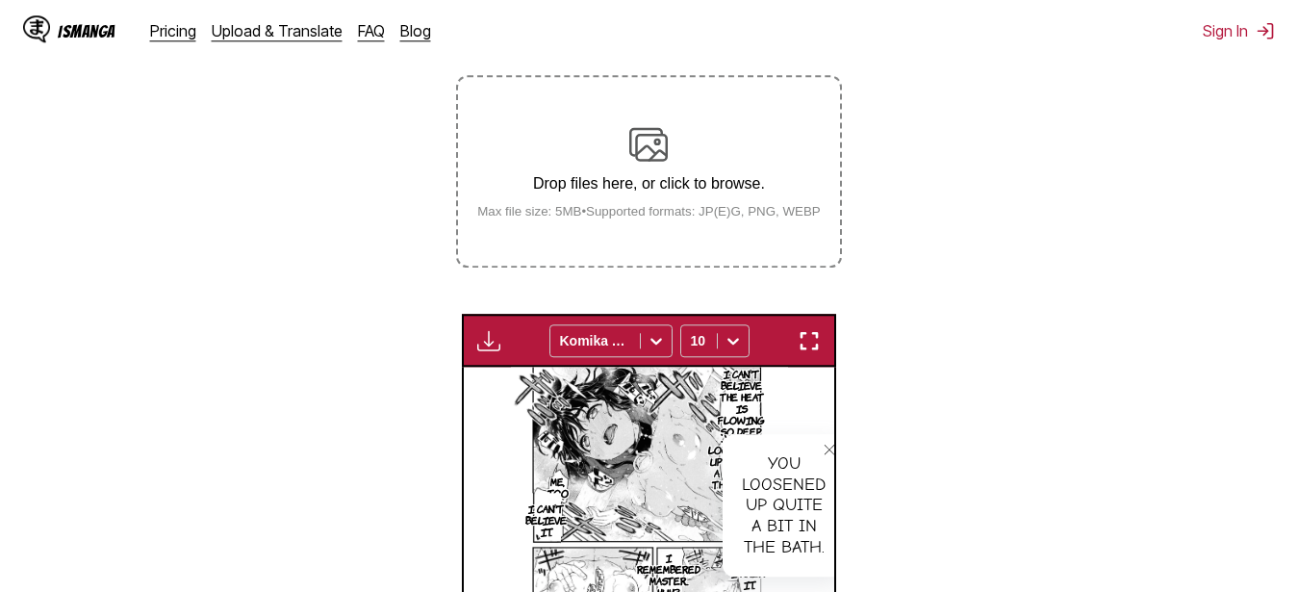
scroll to position [329, 0]
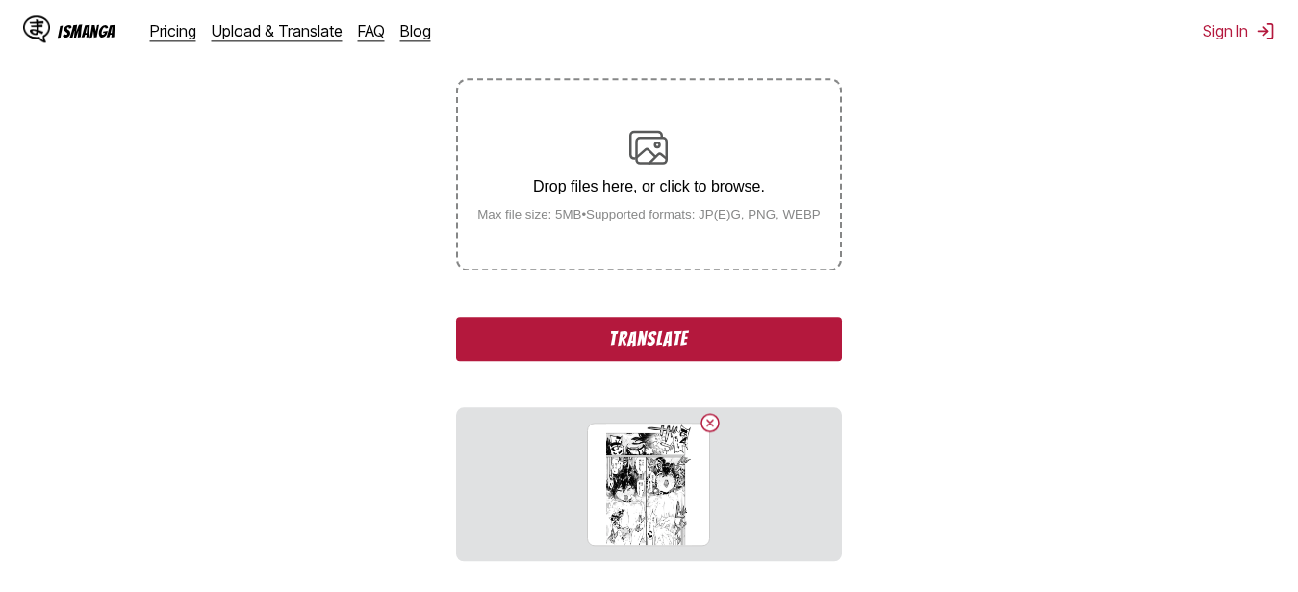
click at [346, 173] on section "From Japanese To English Drop files here, or click to browse. Max file size: 5M…" at bounding box center [649, 542] width 1268 height 1129
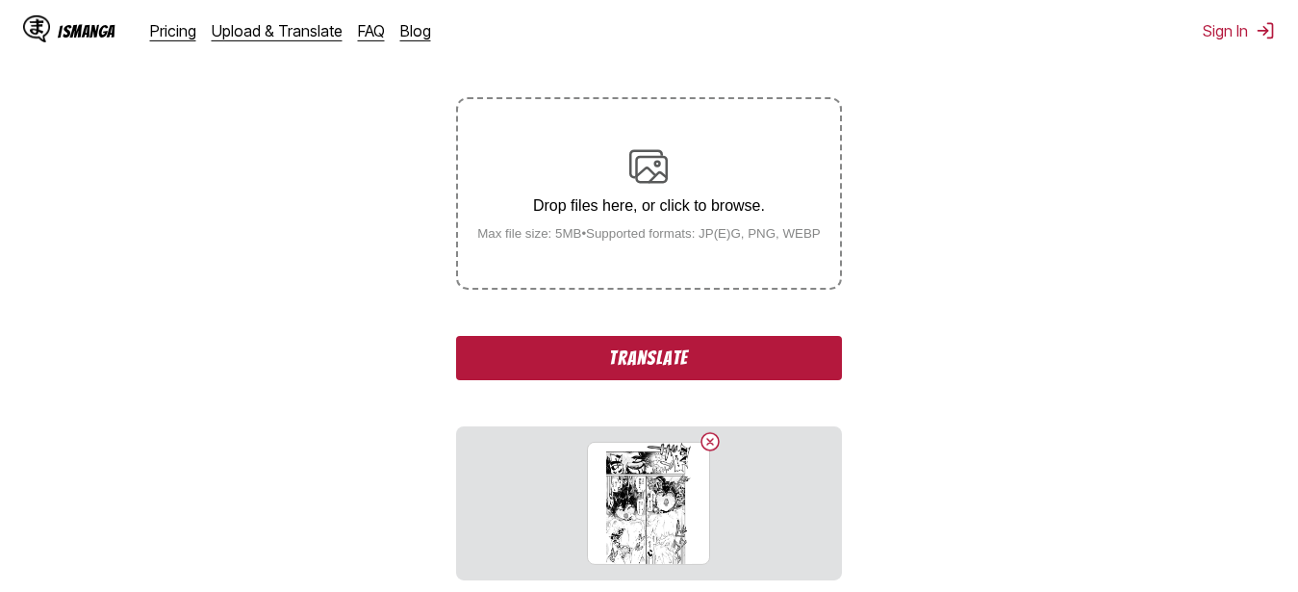
scroll to position [231, 0]
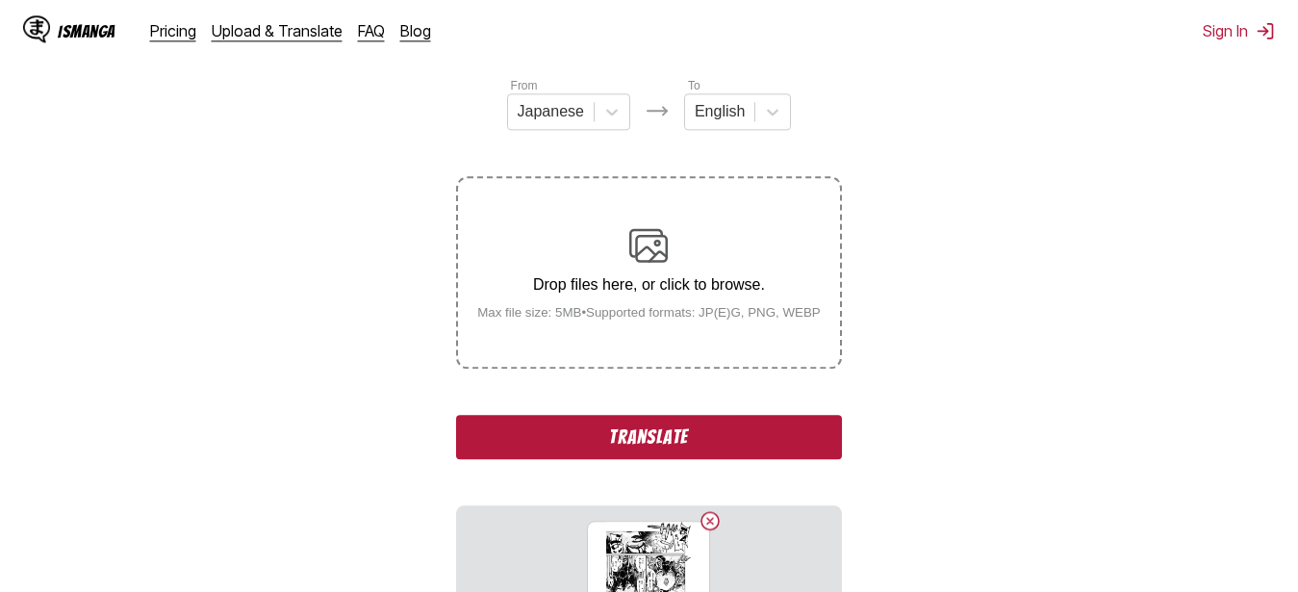
click at [794, 125] on div "From Japanese To English" at bounding box center [648, 103] width 385 height 54
click at [750, 122] on div "English" at bounding box center [719, 111] width 69 height 29
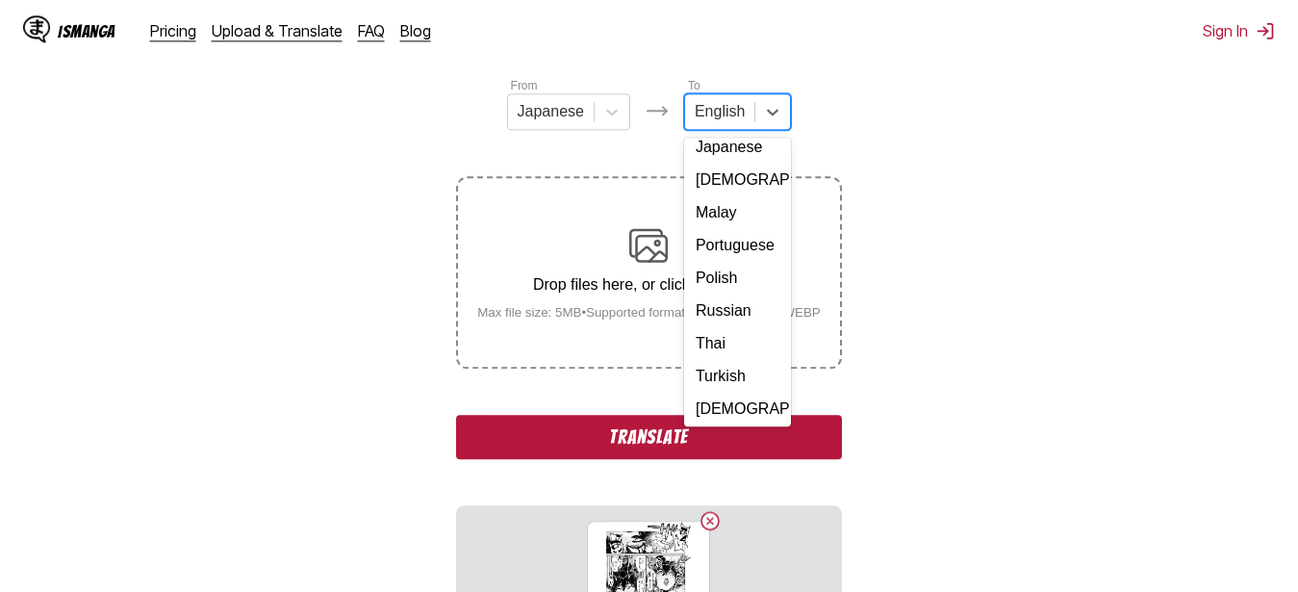
scroll to position [243, 0]
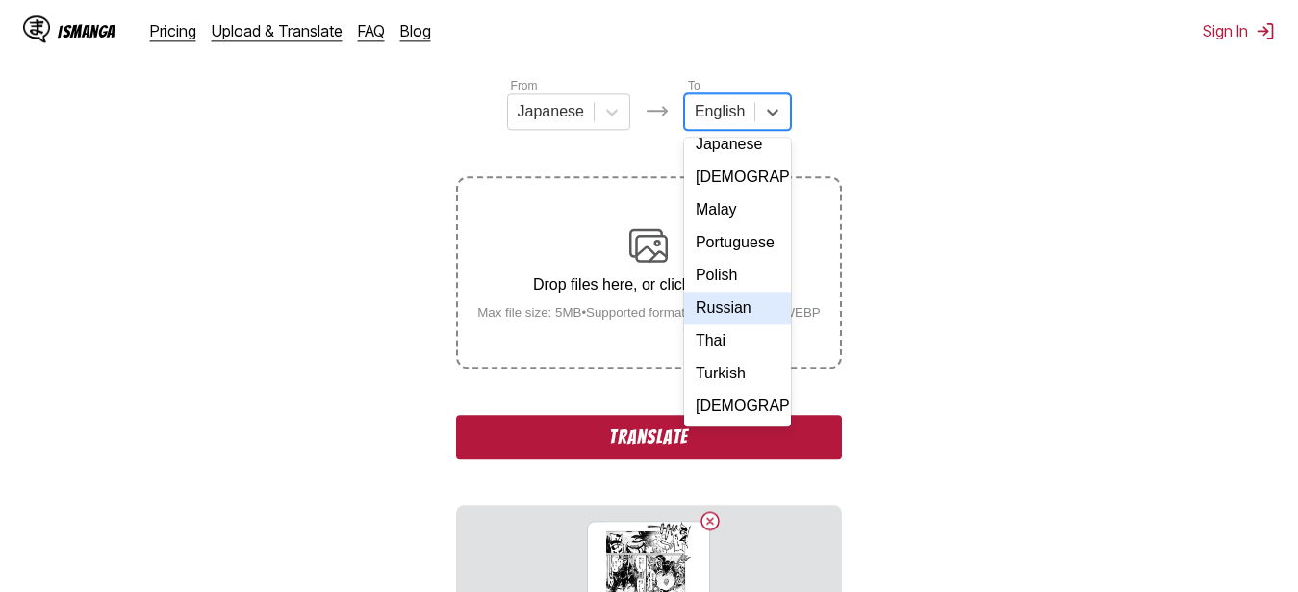
click at [721, 324] on div "Russian" at bounding box center [737, 308] width 107 height 33
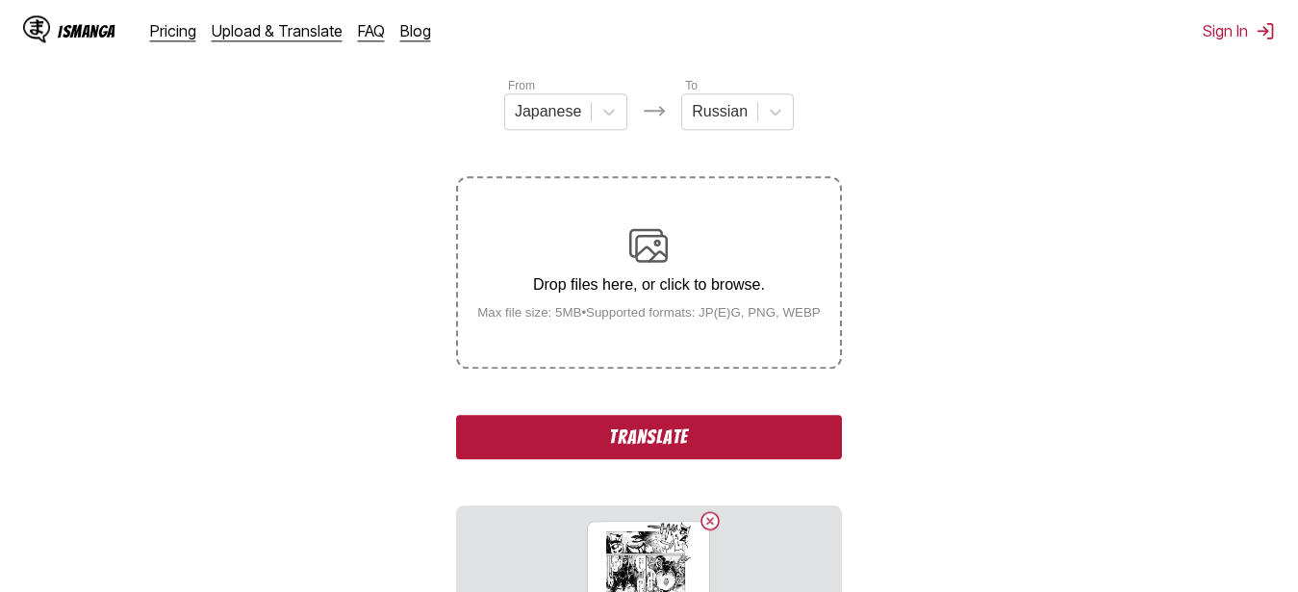
click at [749, 430] on button "Translate" at bounding box center [648, 437] width 385 height 44
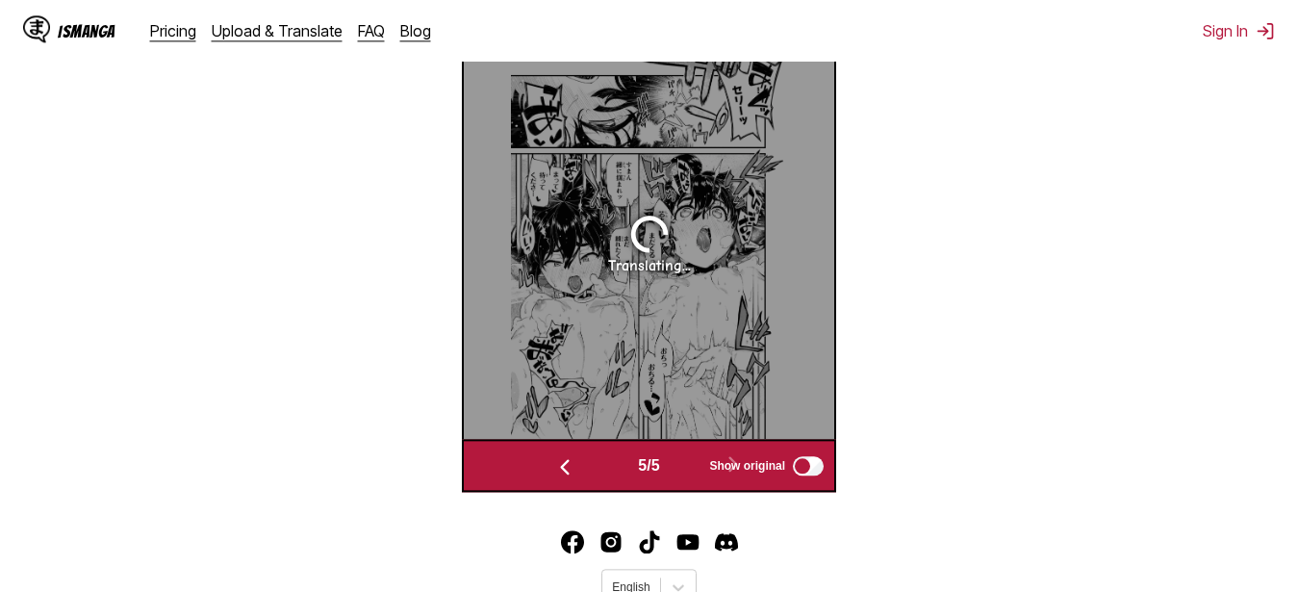
scroll to position [654, 0]
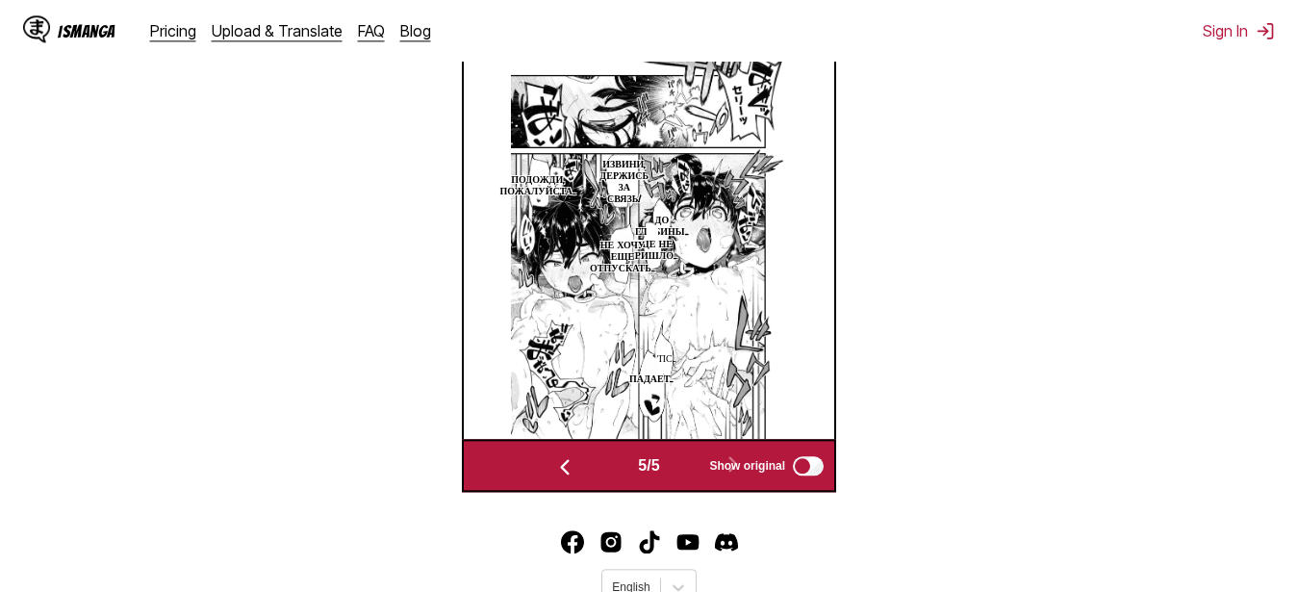
click at [198, 500] on div "IsManga Pricing Upload & Translate FAQ Blog Sign In Pricing Upload & Translate …" at bounding box center [649, 72] width 1298 height 1197
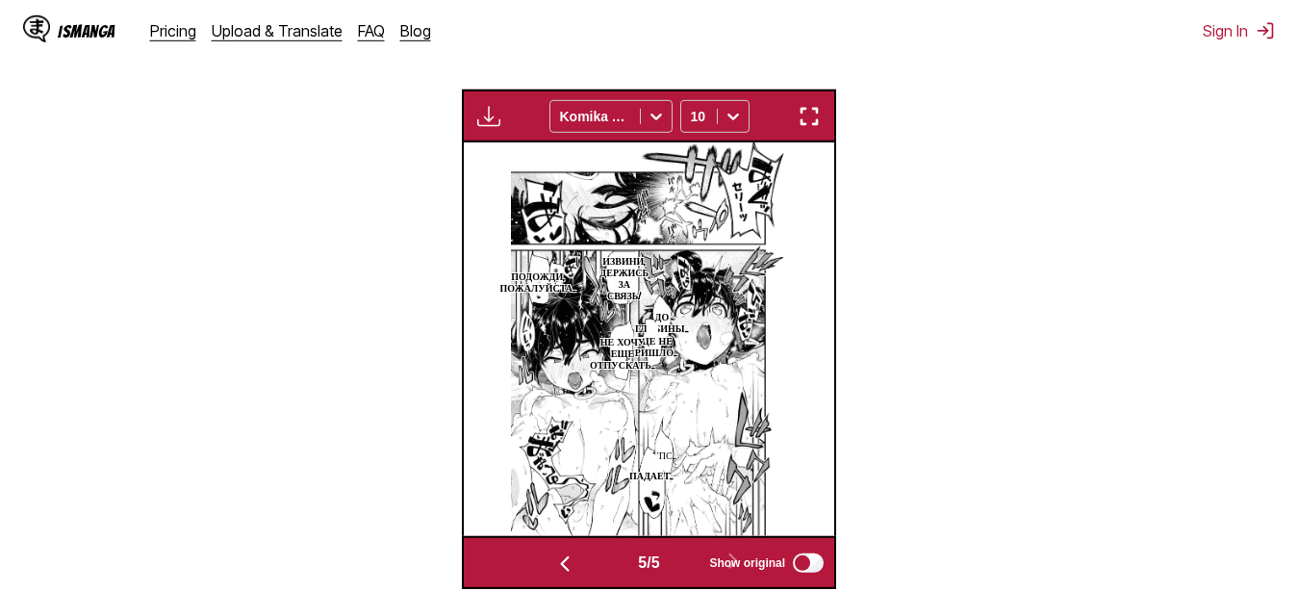
scroll to position [555, 0]
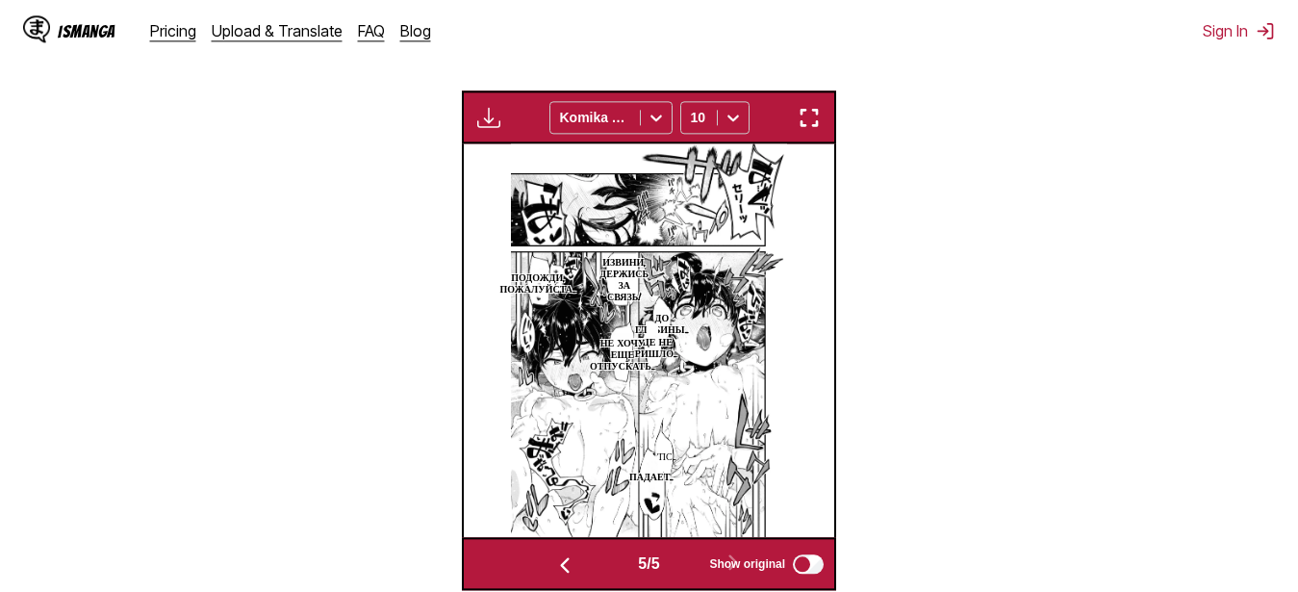
click at [812, 115] on img "button" at bounding box center [809, 117] width 23 height 23
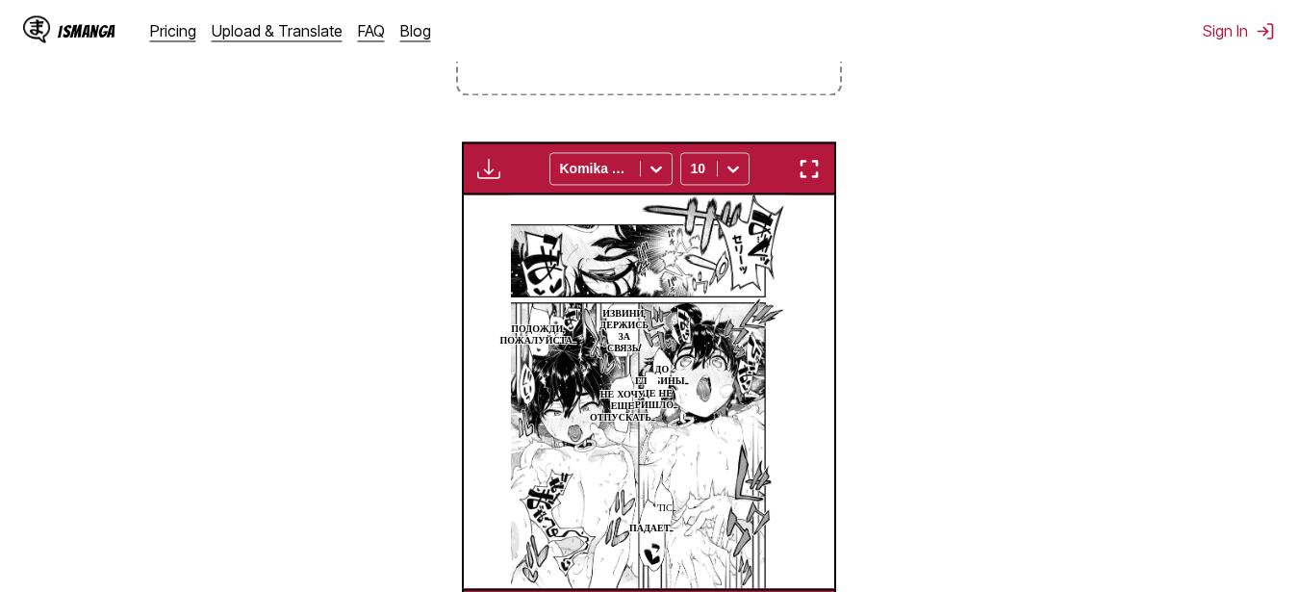
scroll to position [210, 0]
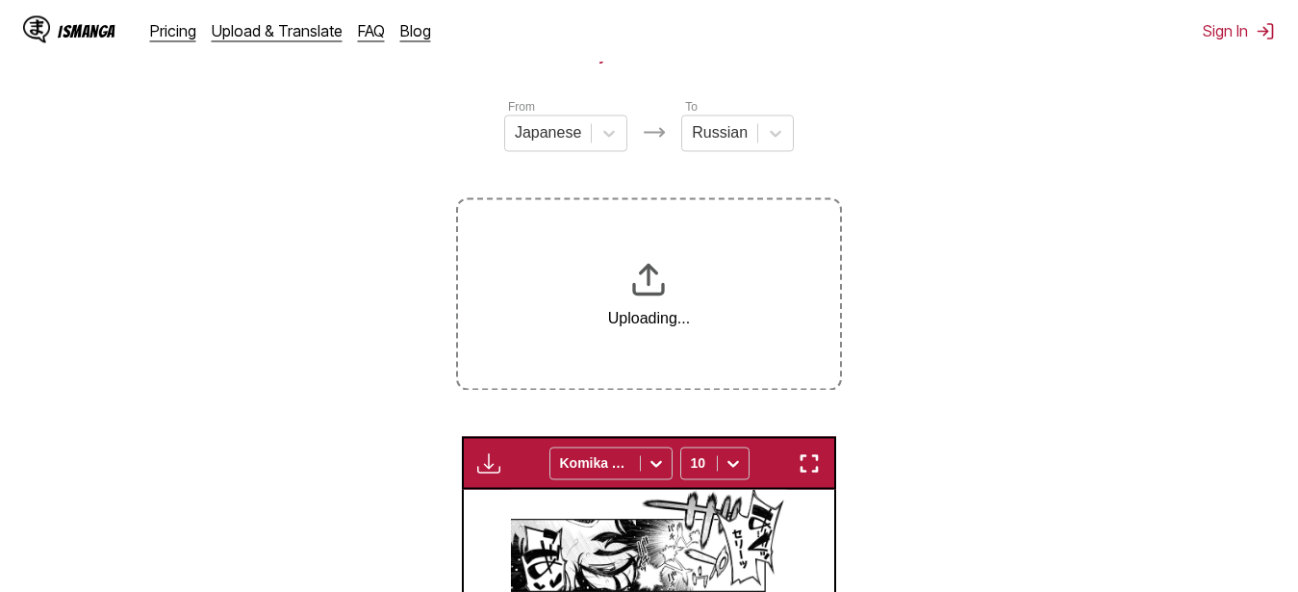
click at [365, 309] on section "From Japanese To Russian Uploading... Available for premium users only Komika A…" at bounding box center [649, 516] width 1268 height 838
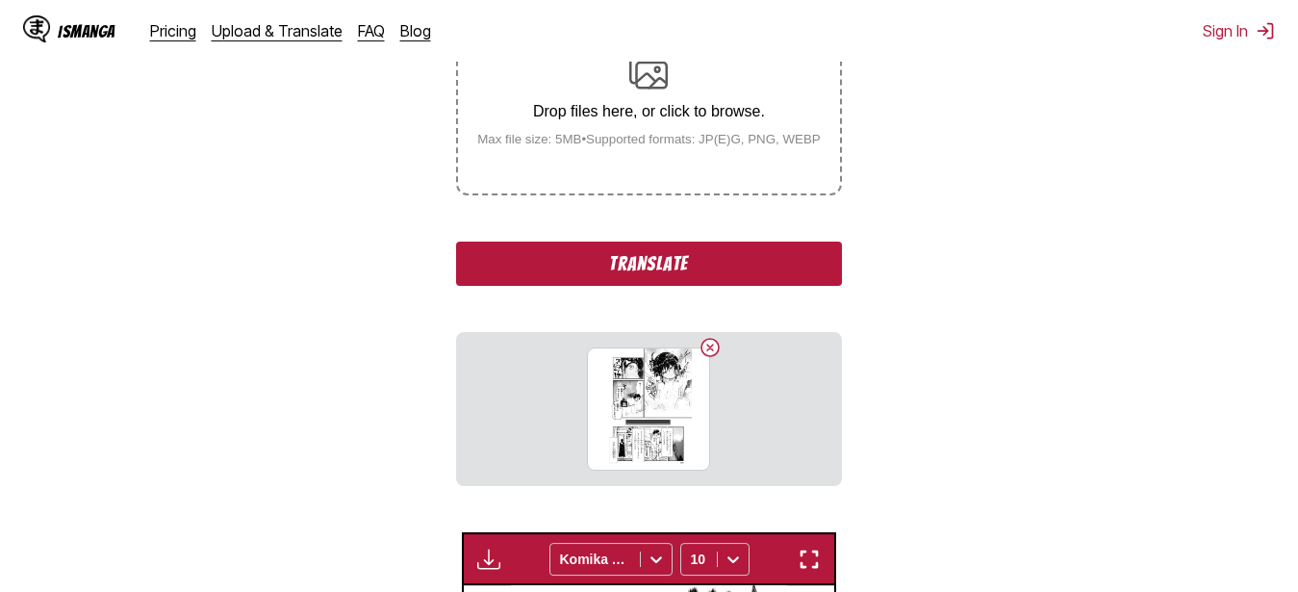
scroll to position [406, 0]
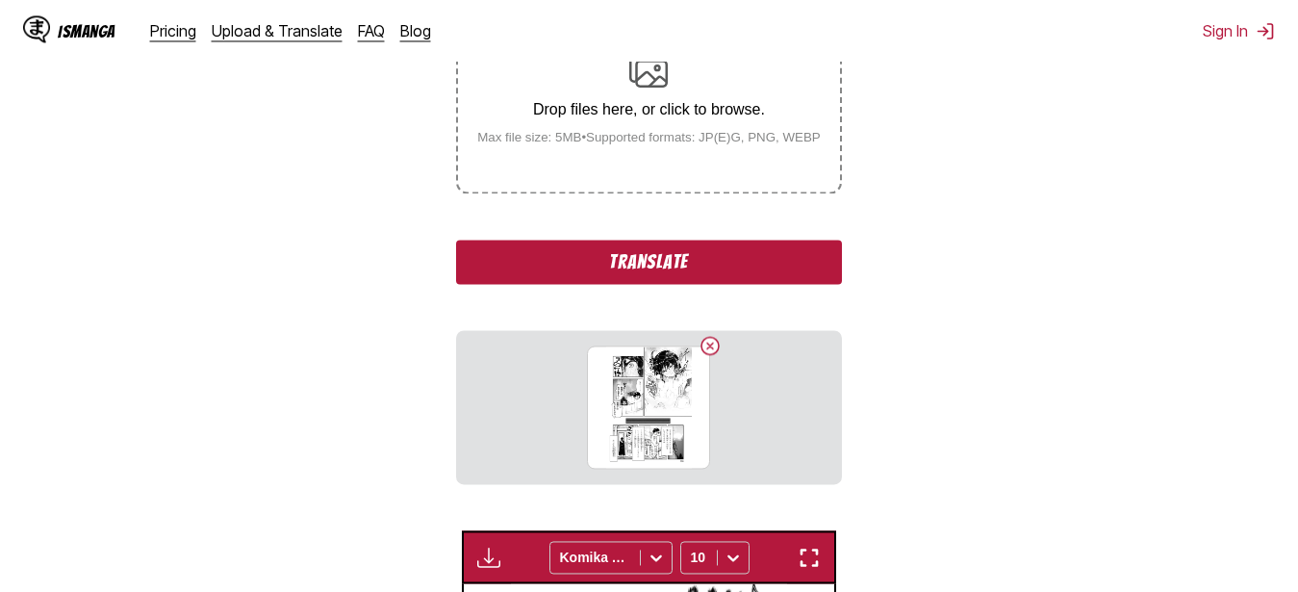
click at [642, 274] on button "Translate" at bounding box center [648, 262] width 385 height 44
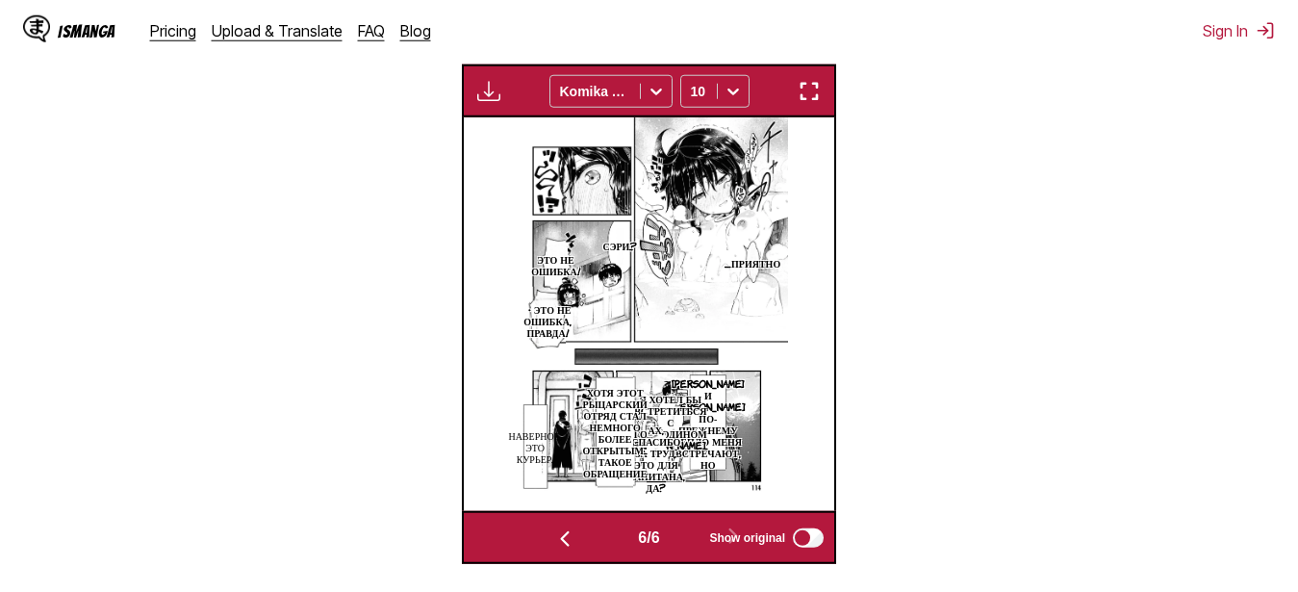
scroll to position [534, 0]
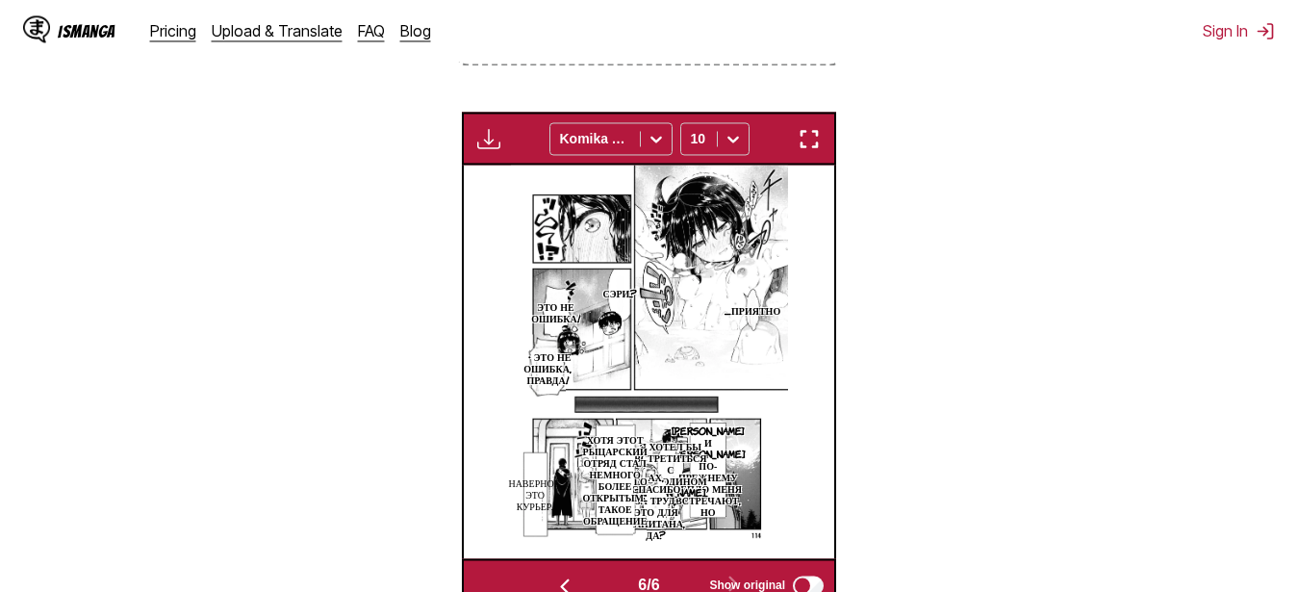
click at [817, 141] on img "button" at bounding box center [809, 138] width 23 height 23
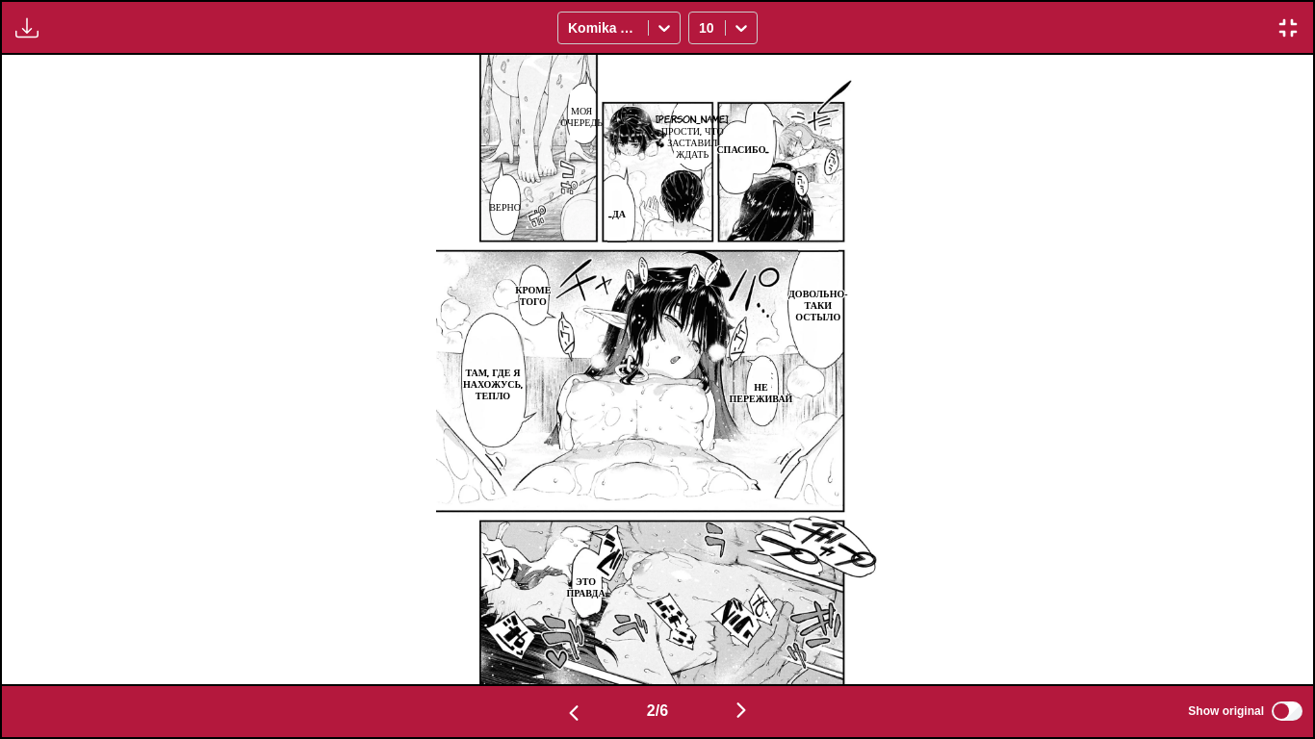
scroll to position [0, 2622]
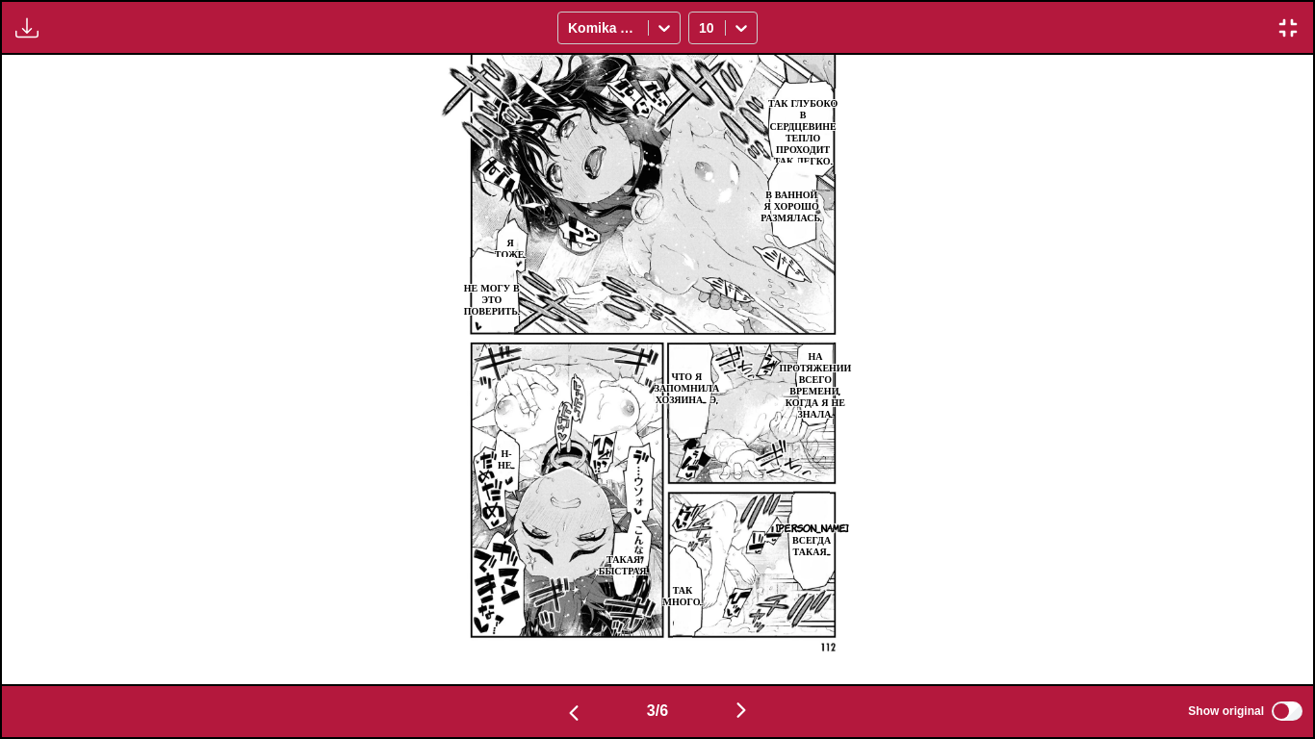
click at [751, 591] on img "button" at bounding box center [741, 710] width 23 height 23
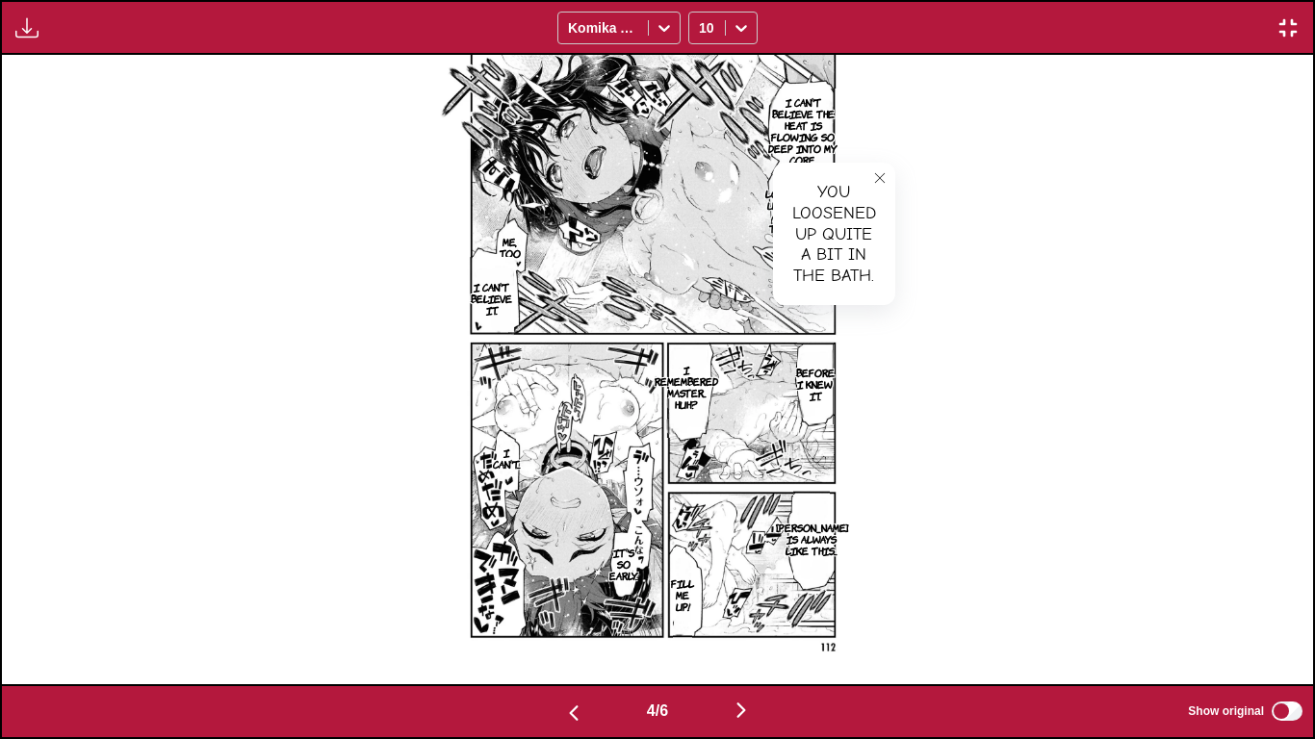
click at [751, 591] on img "button" at bounding box center [741, 710] width 23 height 23
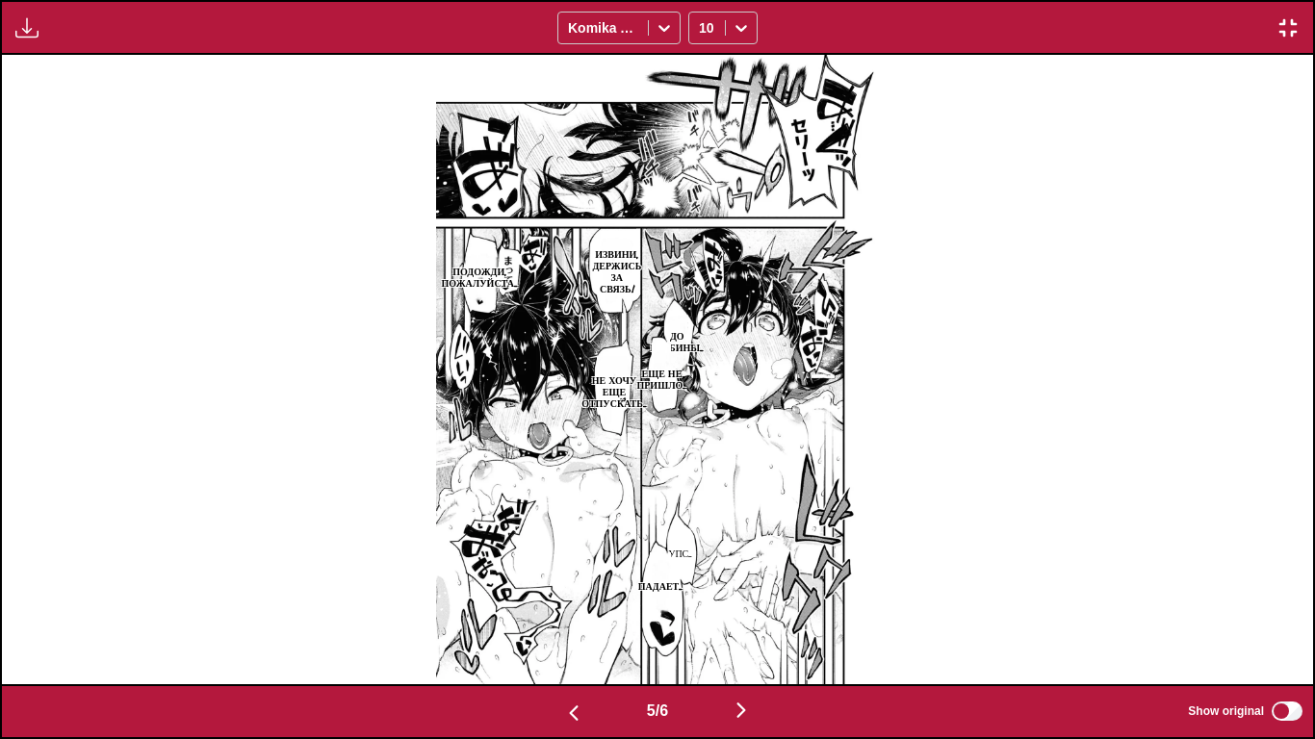
click at [751, 591] on img "button" at bounding box center [741, 710] width 23 height 23
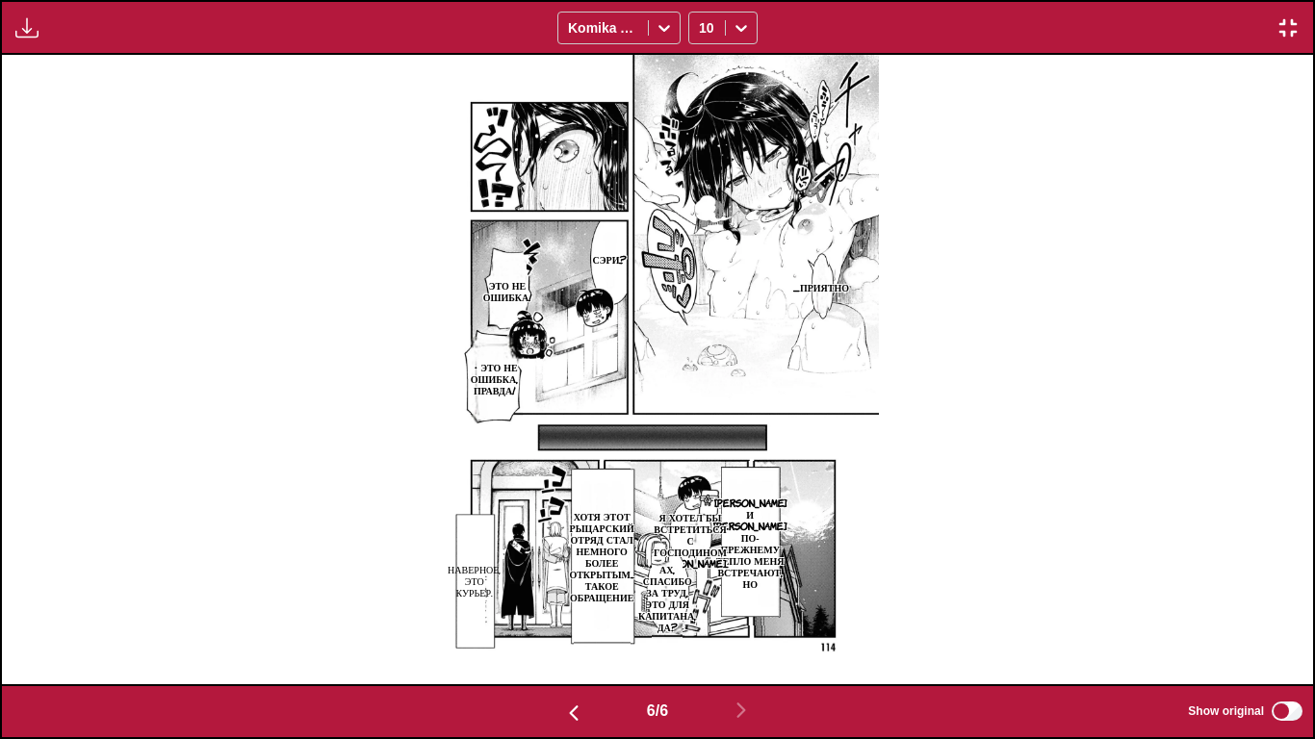
click at [1282, 30] on img "button" at bounding box center [1287, 27] width 23 height 23
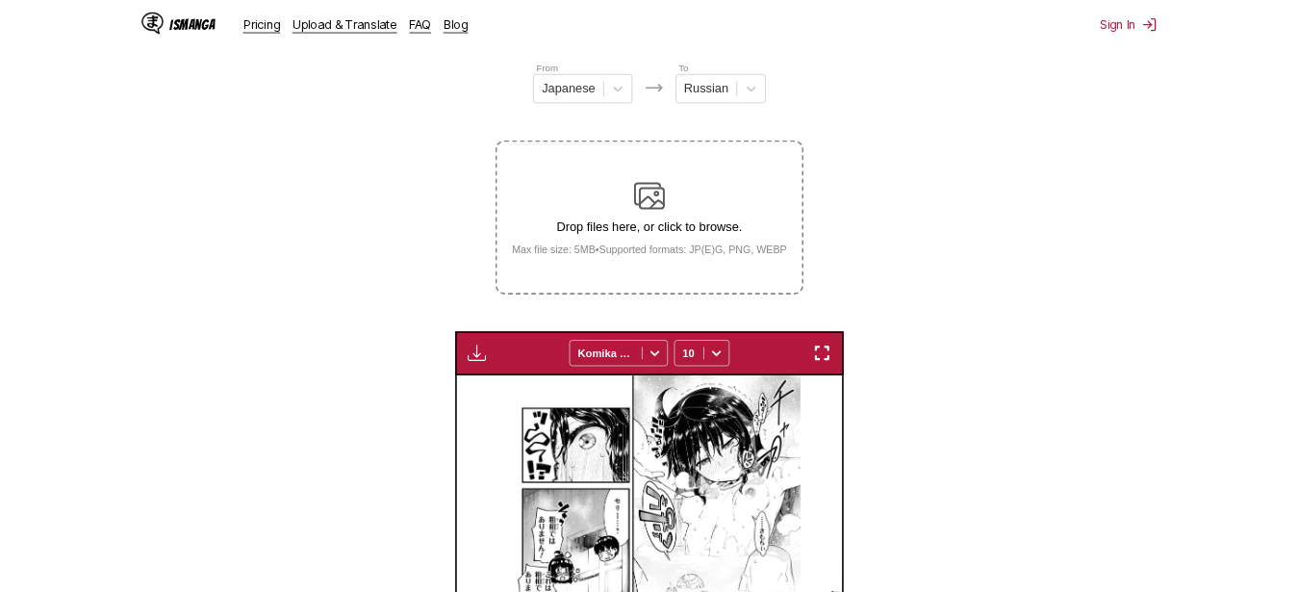
scroll to position [0, 1854]
